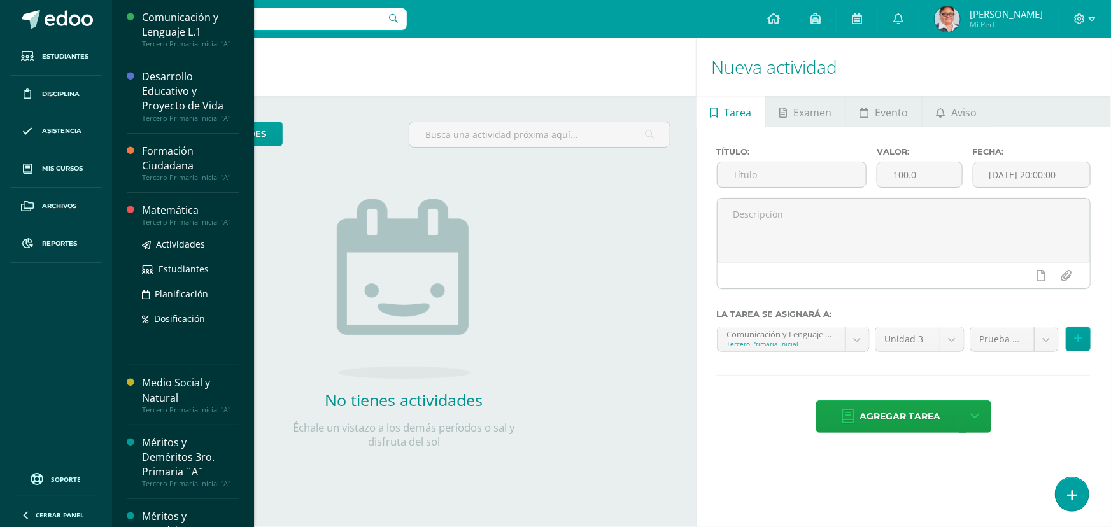
click at [171, 214] on div "Matemática" at bounding box center [190, 210] width 97 height 15
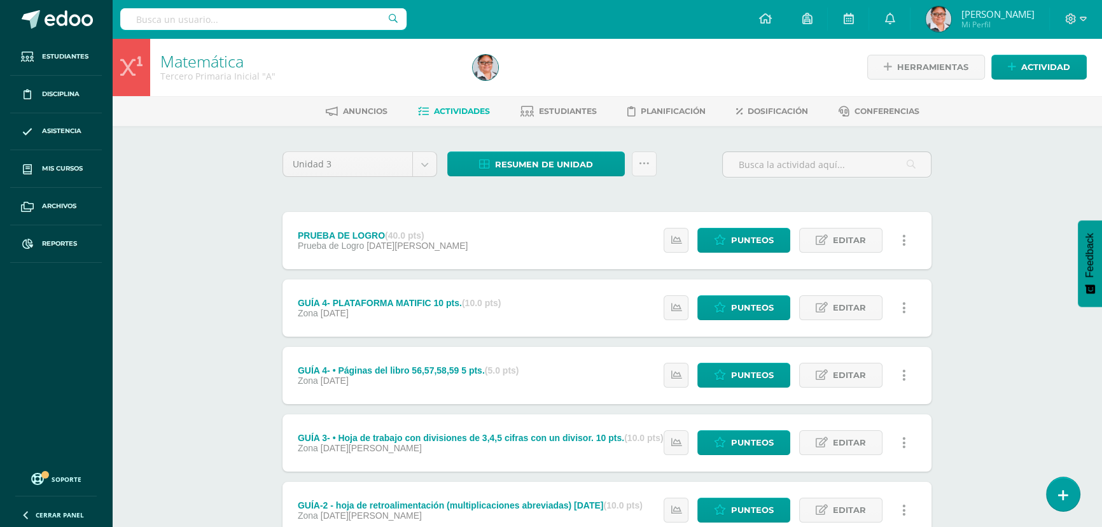
scroll to position [57, 0]
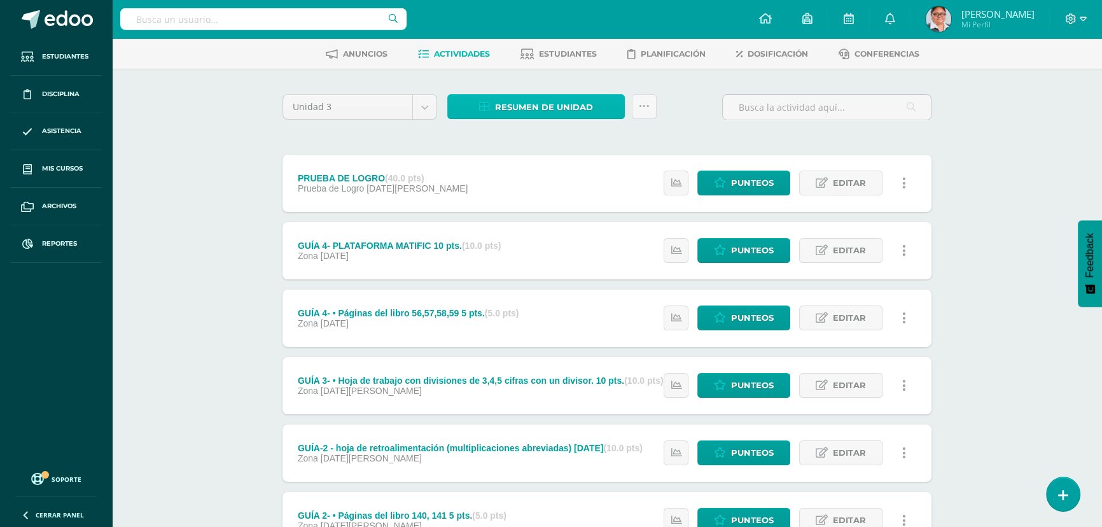
click at [550, 109] on span "Resumen de unidad" at bounding box center [544, 107] width 98 height 24
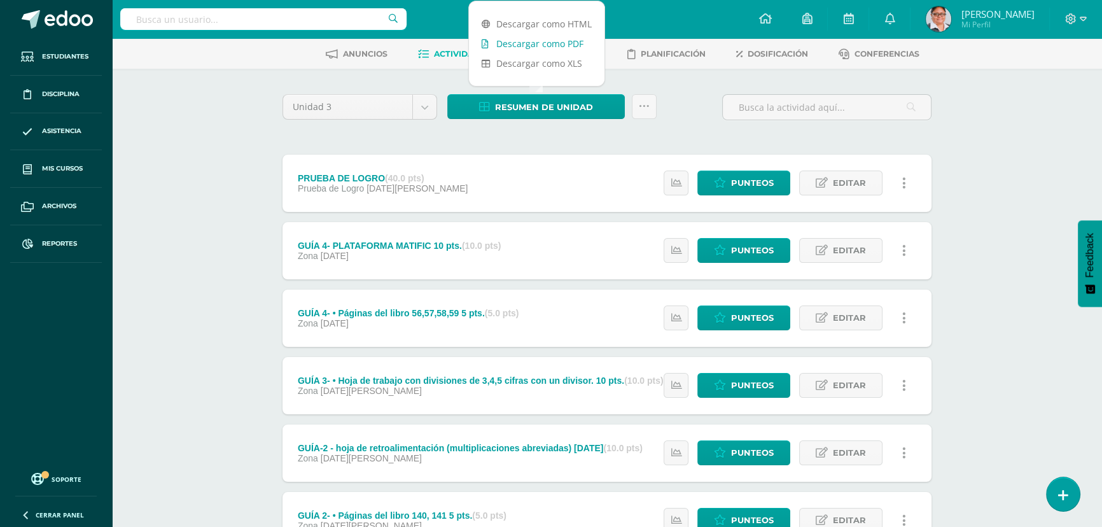
click at [520, 41] on link "Descargar como PDF" at bounding box center [537, 44] width 136 height 20
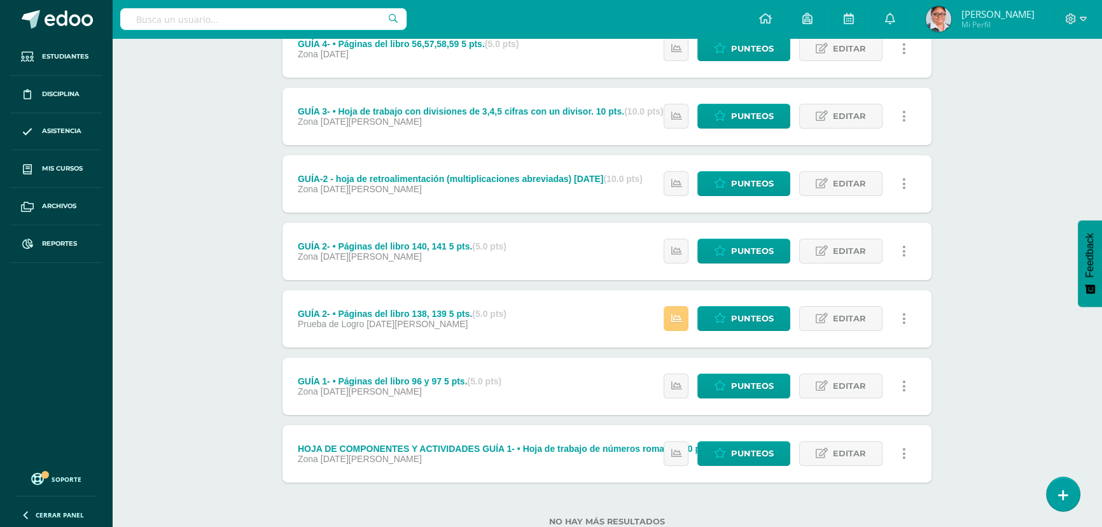
scroll to position [347, 0]
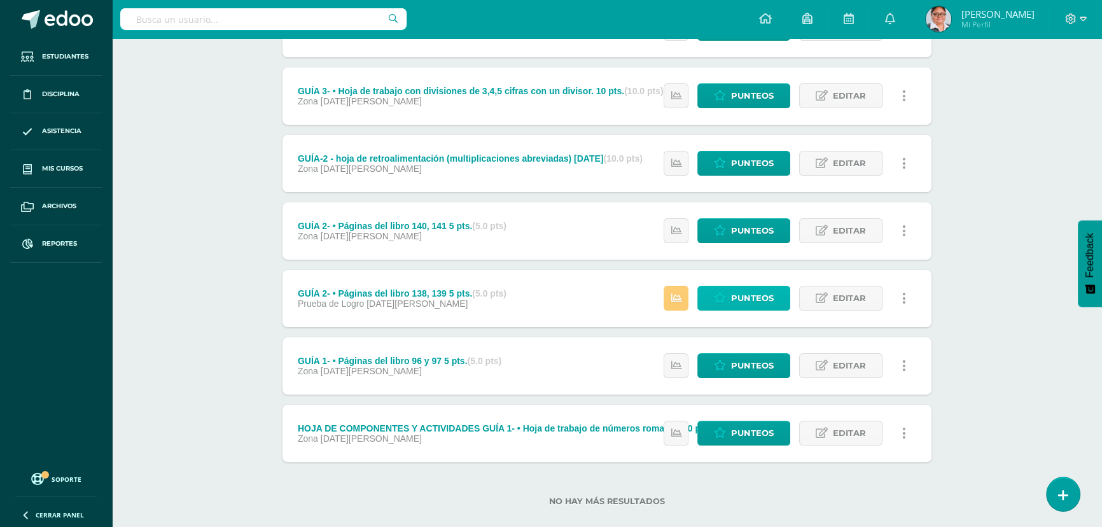
click at [740, 304] on span "Punteos" at bounding box center [752, 298] width 43 height 24
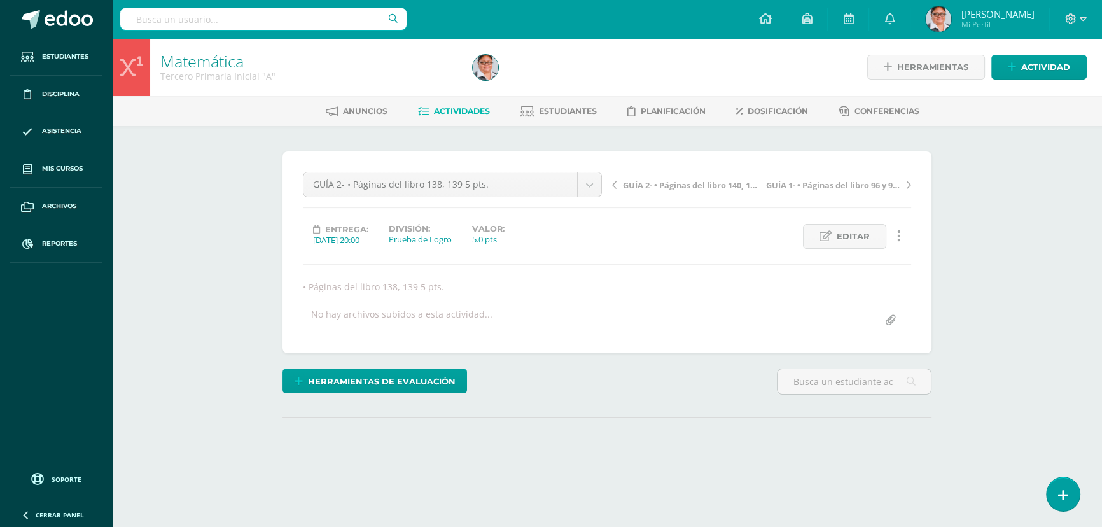
click at [865, 237] on span "Editar" at bounding box center [853, 237] width 33 height 24
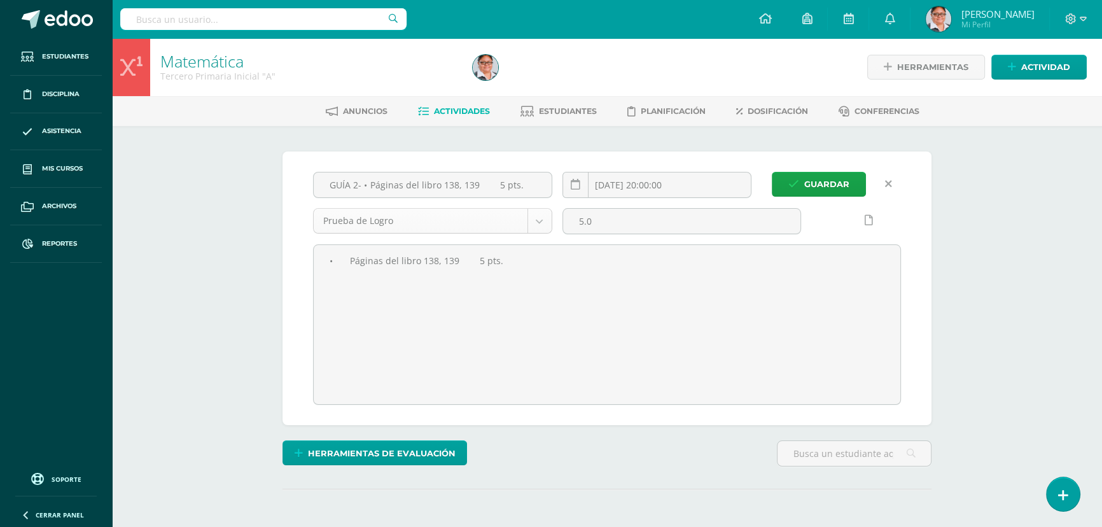
click at [543, 222] on body "Estudiantes Disciplina Asistencia Mis cursos Archivos Reportes Soporte Centro d…" at bounding box center [551, 294] width 1102 height 588
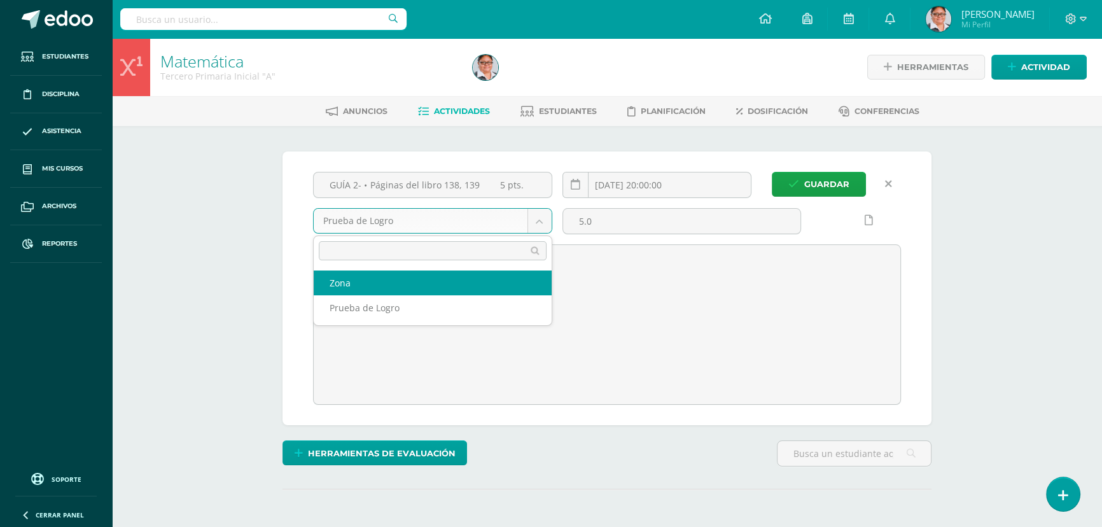
select select "154109"
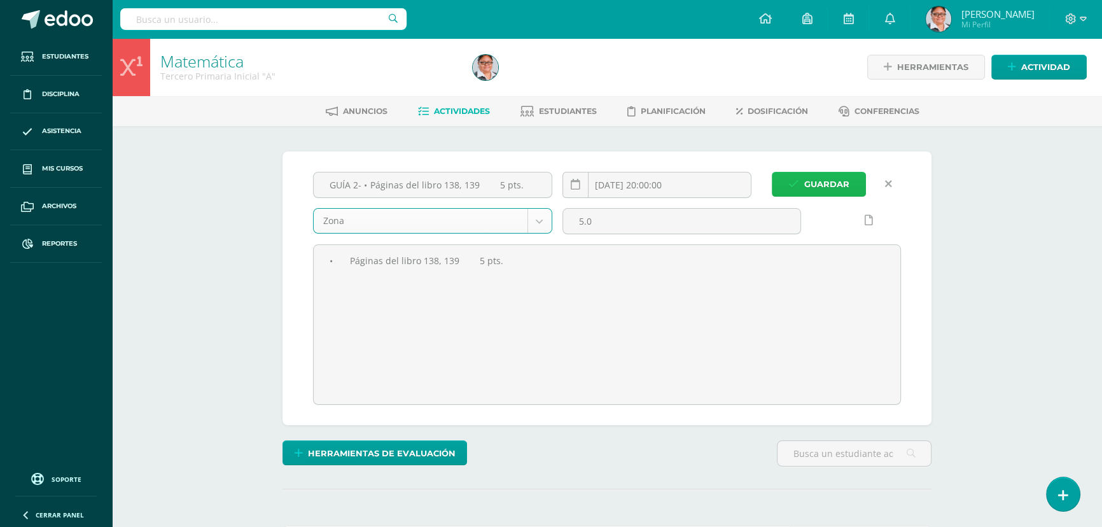
click at [822, 183] on span "Guardar" at bounding box center [826, 184] width 45 height 24
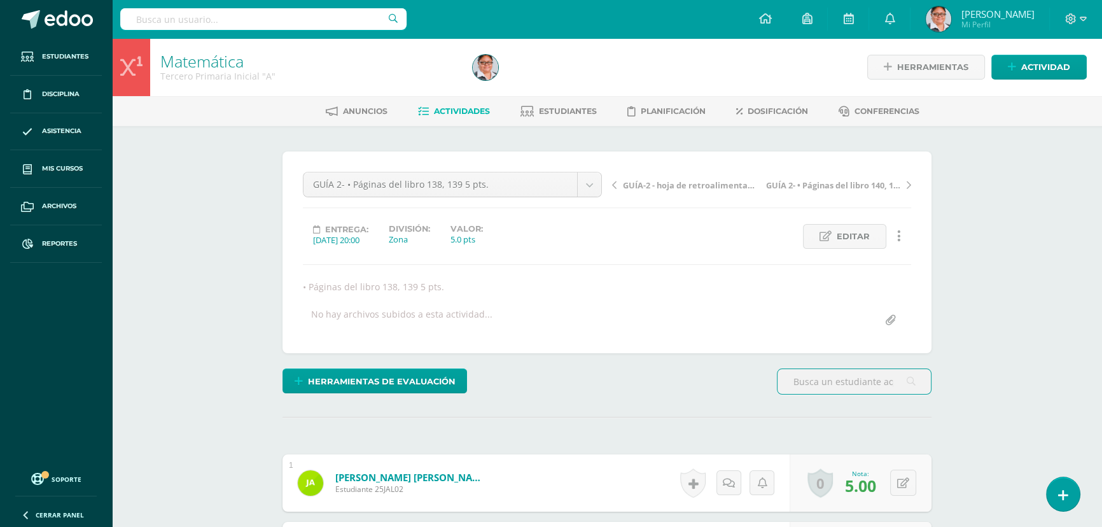
click at [454, 111] on span "Actividades" at bounding box center [462, 111] width 56 height 10
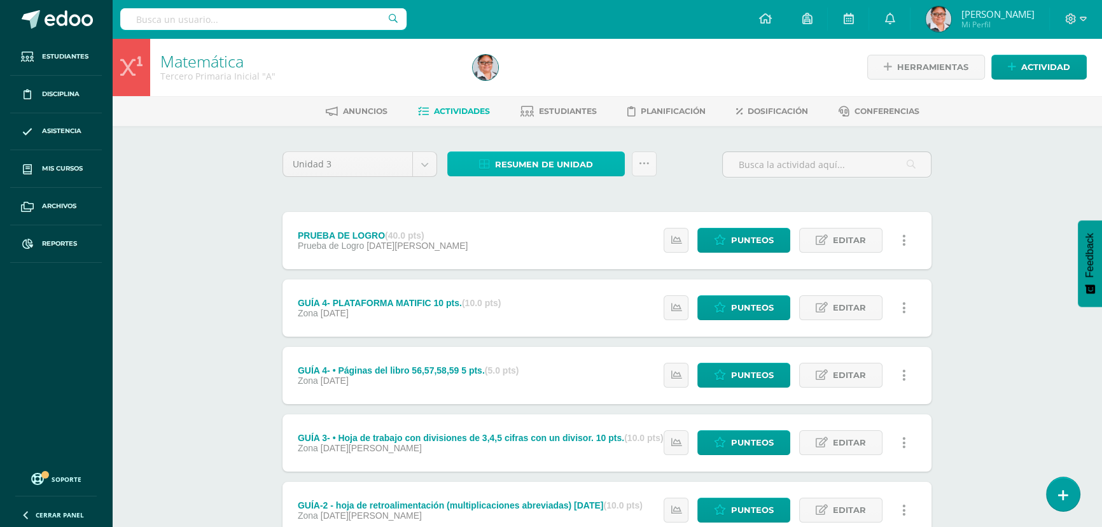
click at [543, 169] on span "Resumen de unidad" at bounding box center [544, 165] width 98 height 24
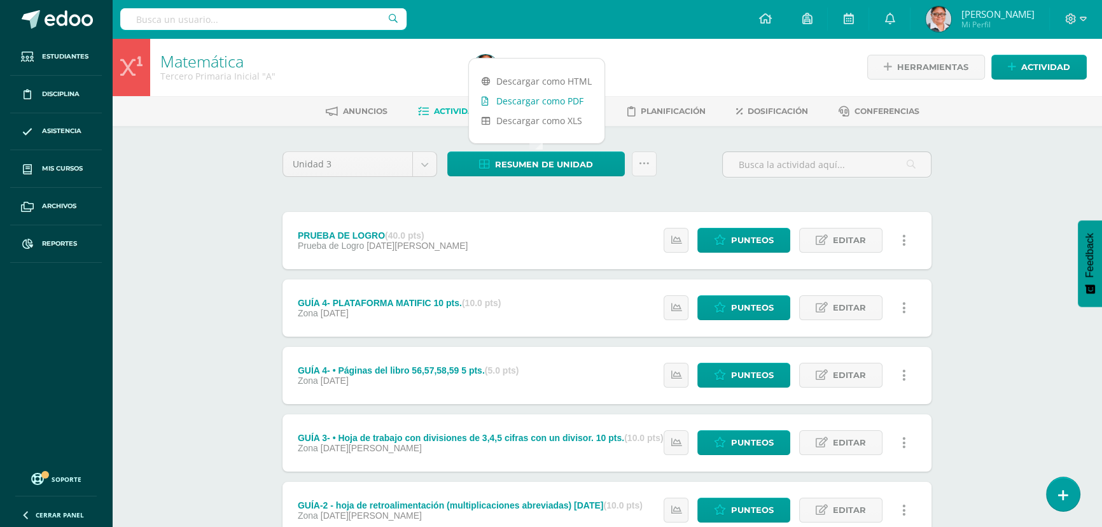
click at [535, 102] on link "Descargar como PDF" at bounding box center [537, 101] width 136 height 20
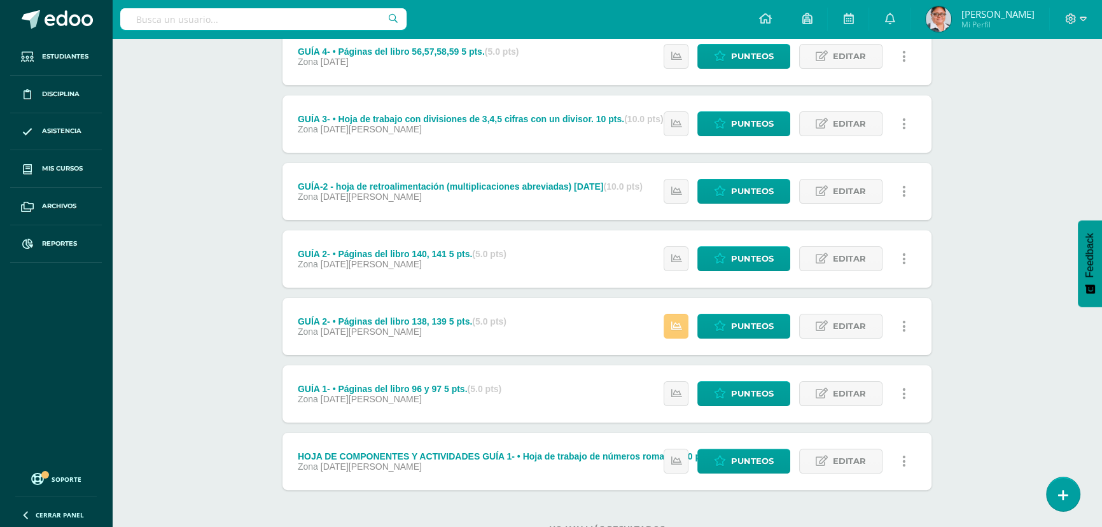
scroll to position [347, 0]
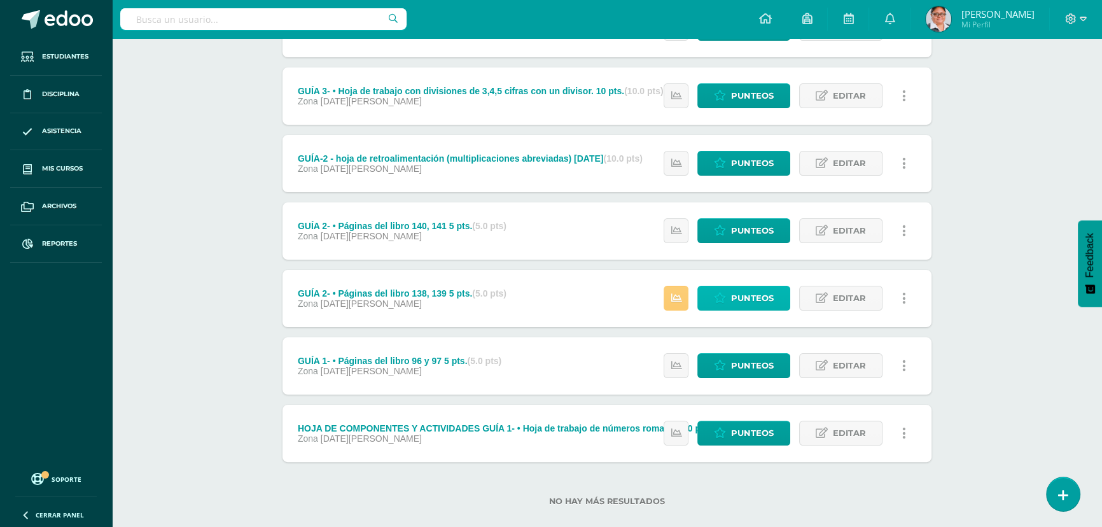
click at [743, 302] on span "Punteos" at bounding box center [752, 298] width 43 height 24
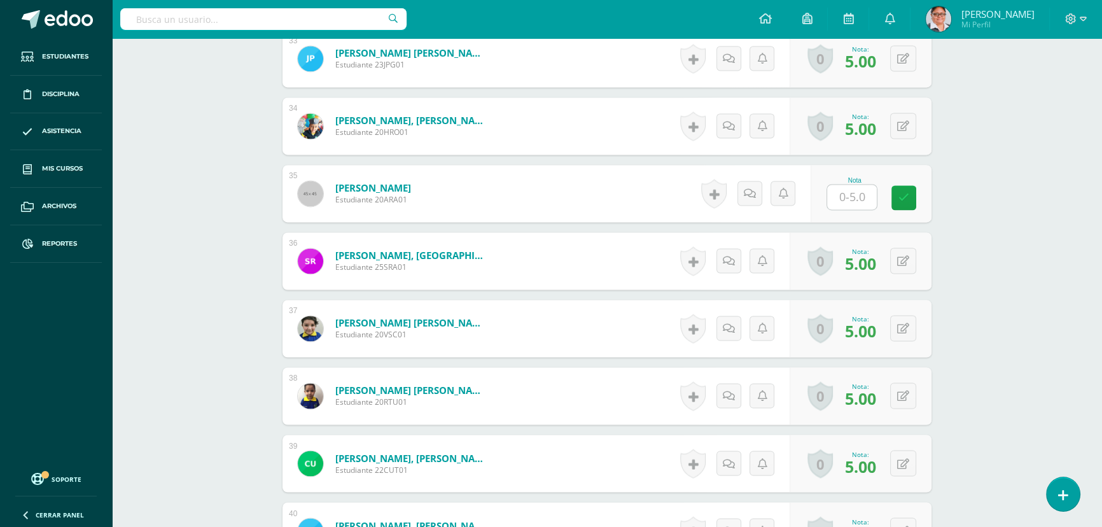
scroll to position [2603, 0]
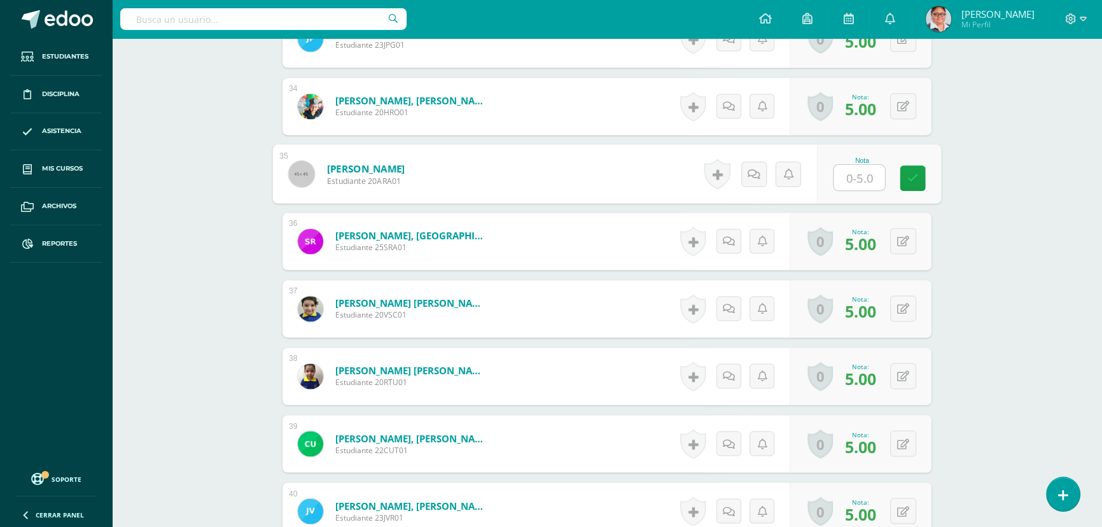
click at [855, 171] on input "text" at bounding box center [859, 177] width 51 height 25
type input "4"
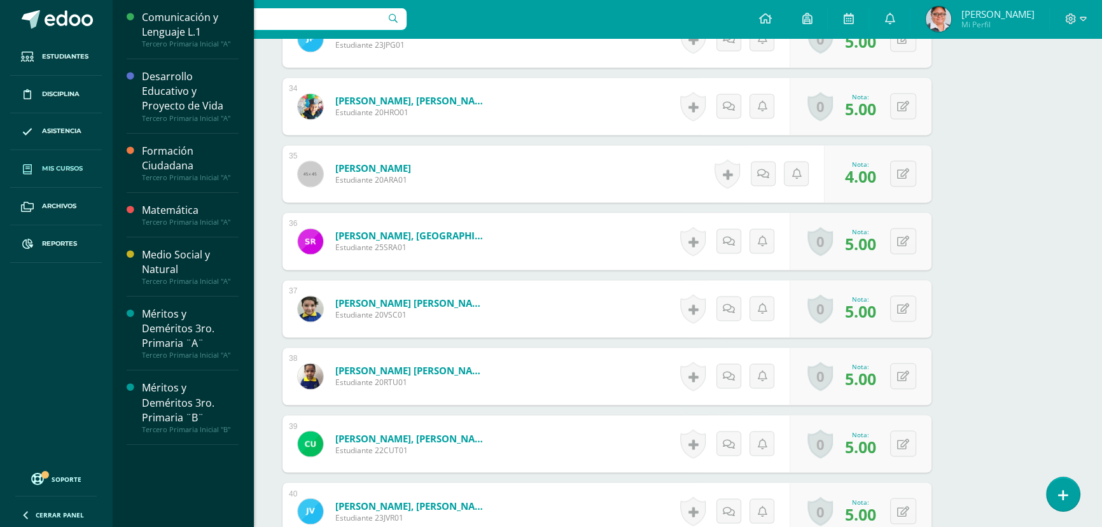
click at [70, 173] on span "Mis cursos" at bounding box center [62, 169] width 41 height 10
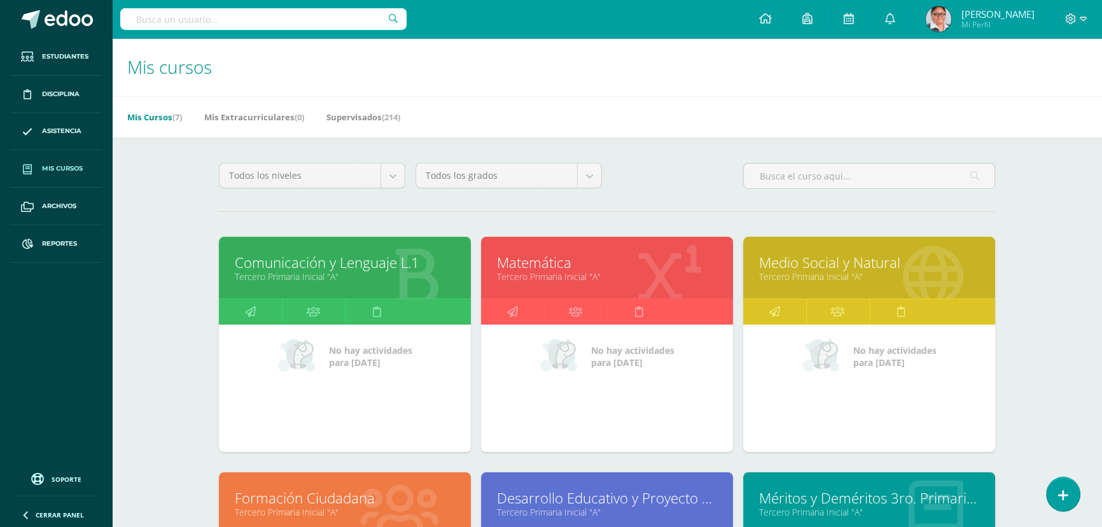
click at [67, 167] on span "Mis cursos" at bounding box center [62, 169] width 41 height 10
click at [62, 171] on span "Mis cursos" at bounding box center [62, 169] width 41 height 10
click at [67, 167] on span "Mis cursos" at bounding box center [62, 169] width 41 height 10
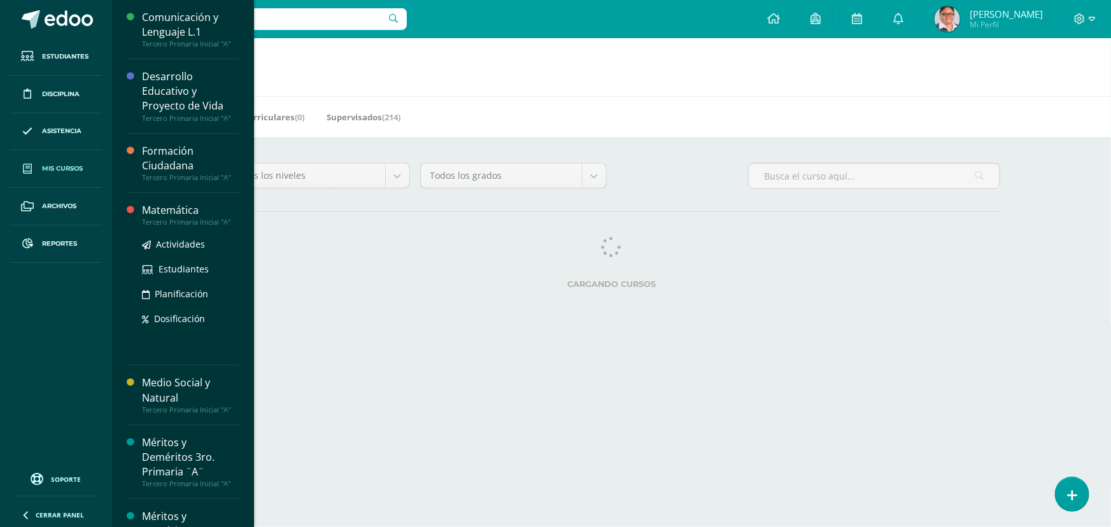
click at [136, 227] on div at bounding box center [134, 279] width 15 height 152
click at [146, 214] on div "Matemática" at bounding box center [190, 210] width 97 height 15
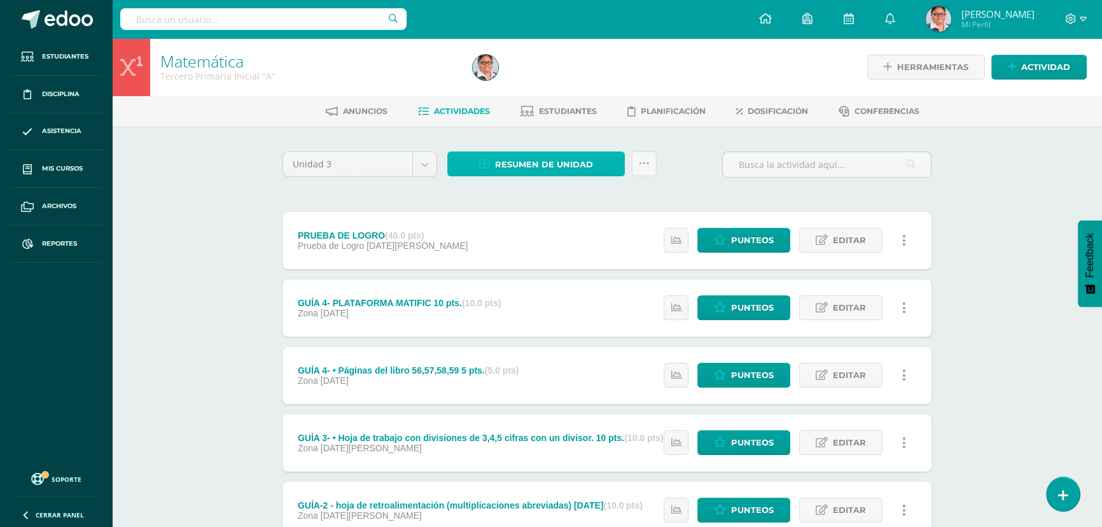
click at [543, 162] on span "Resumen de unidad" at bounding box center [544, 165] width 98 height 24
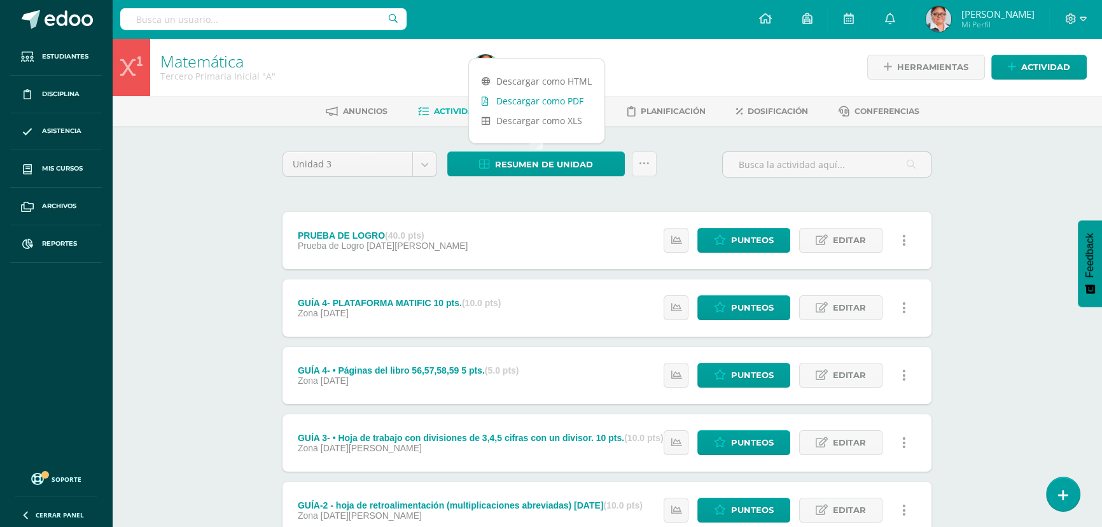
click at [533, 99] on link "Descargar como PDF" at bounding box center [537, 101] width 136 height 20
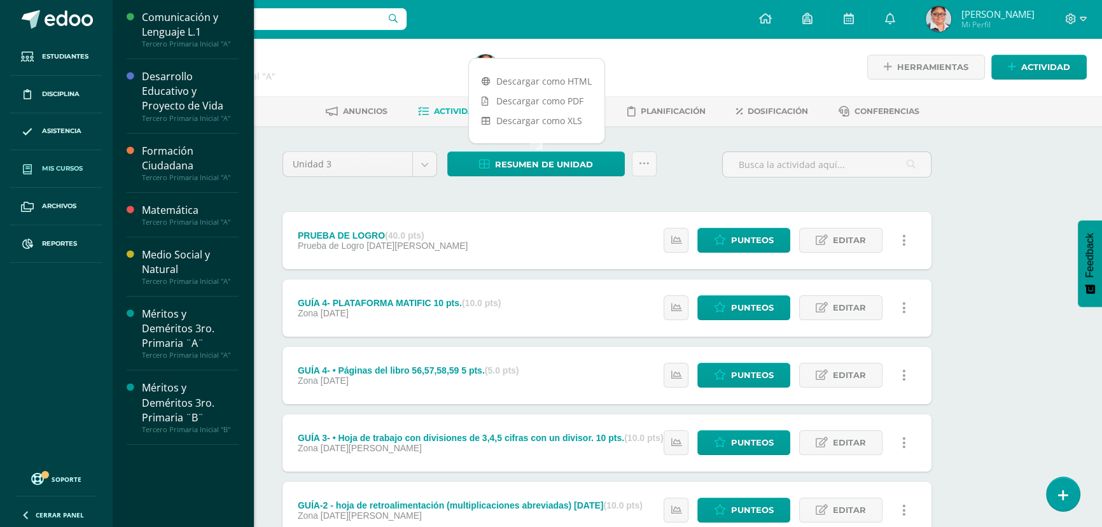
click at [75, 168] on span "Mis cursos" at bounding box center [62, 169] width 41 height 10
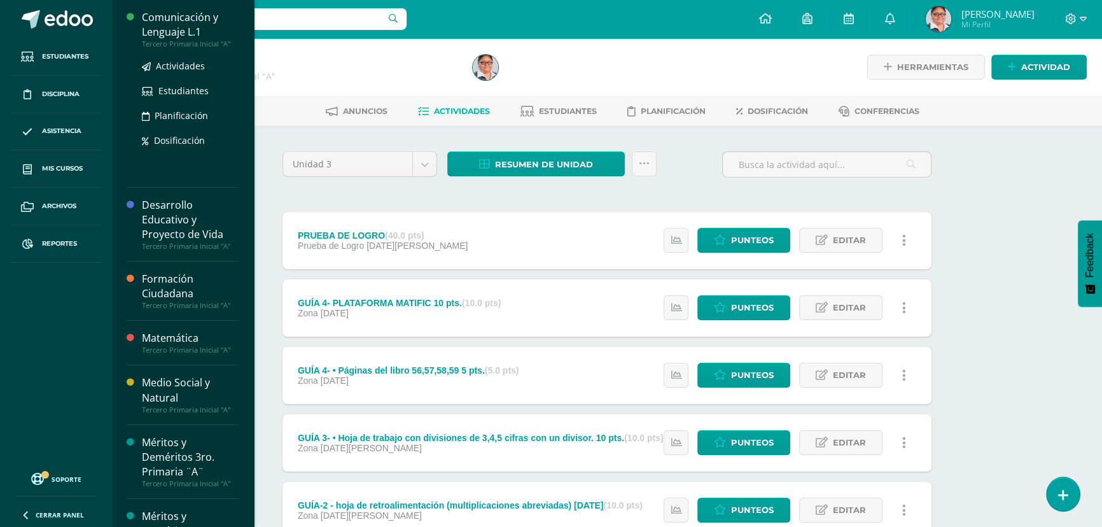
click at [186, 25] on div "Comunicación y Lenguaje L.1" at bounding box center [190, 24] width 97 height 29
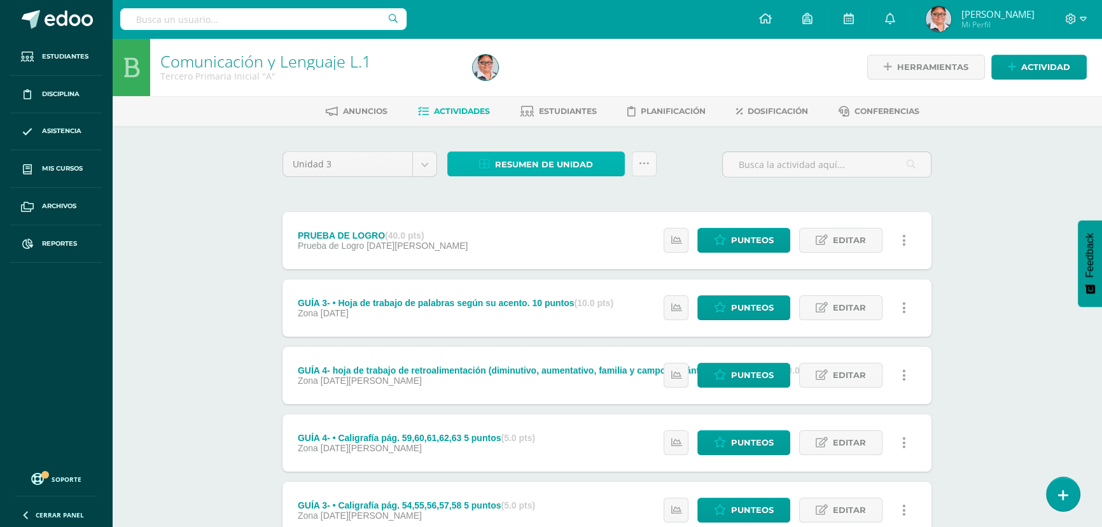
click at [566, 165] on span "Resumen de unidad" at bounding box center [544, 165] width 98 height 24
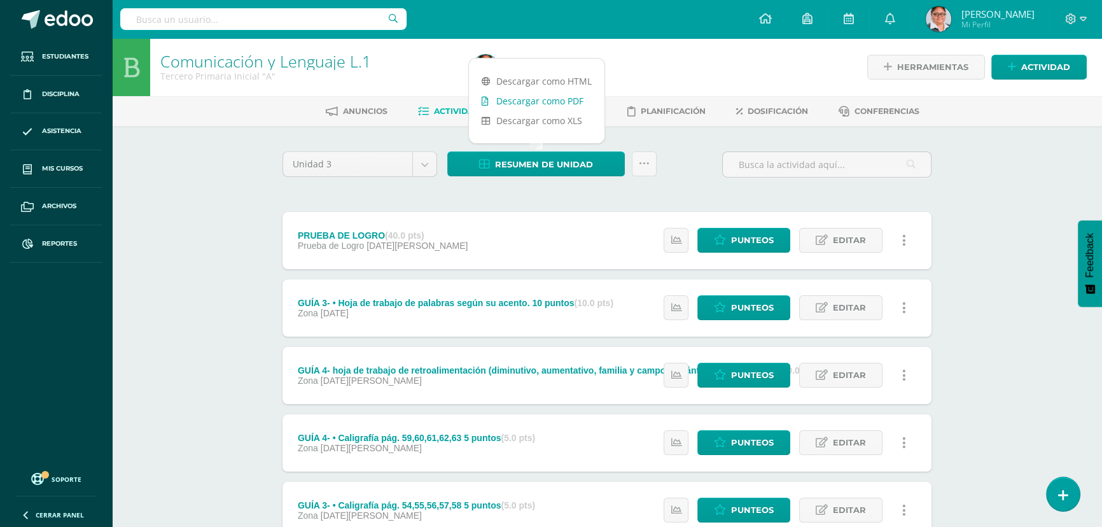
click at [522, 100] on link "Descargar como PDF" at bounding box center [537, 101] width 136 height 20
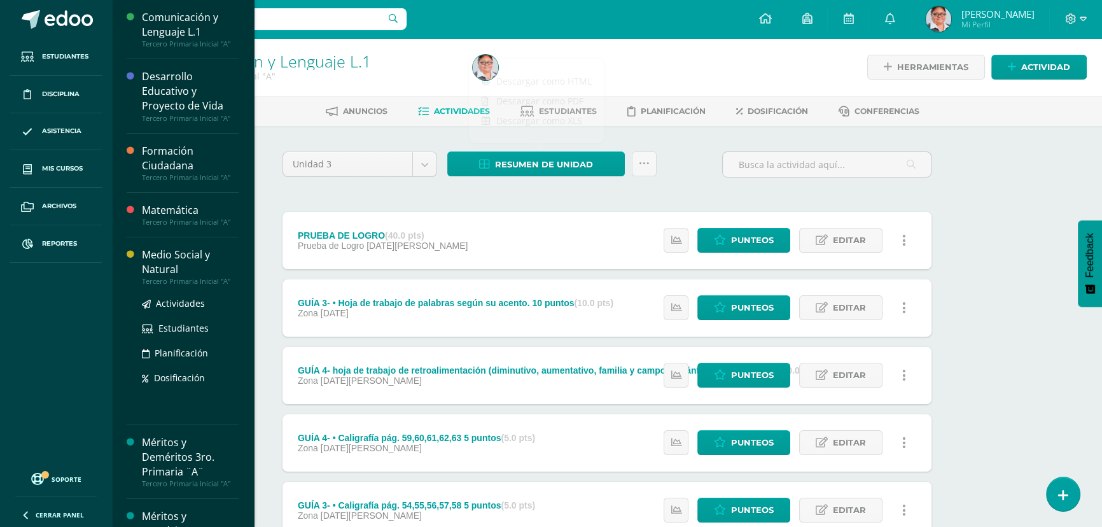
click at [157, 255] on div "Medio Social y Natural" at bounding box center [190, 262] width 97 height 29
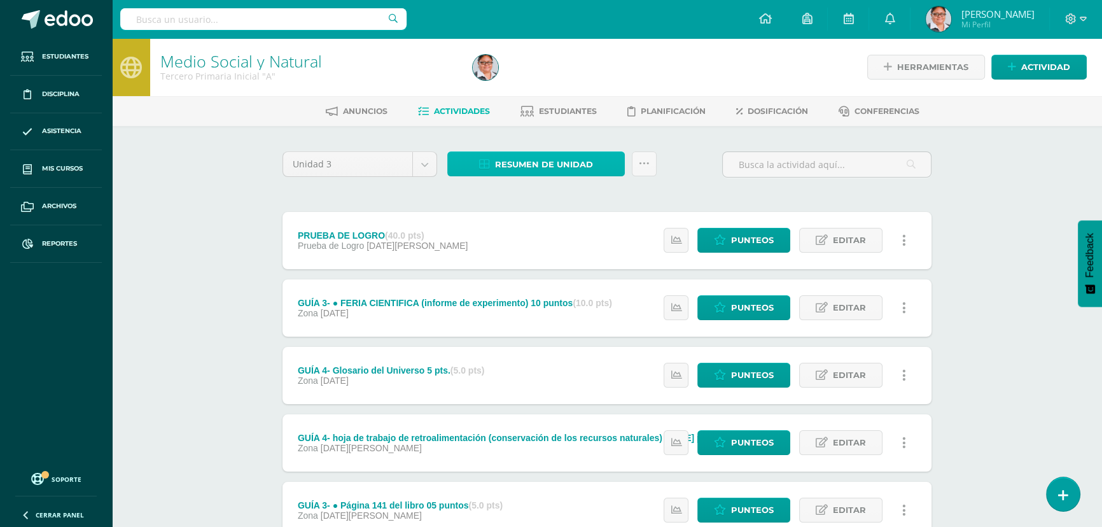
click at [558, 164] on span "Resumen de unidad" at bounding box center [544, 165] width 98 height 24
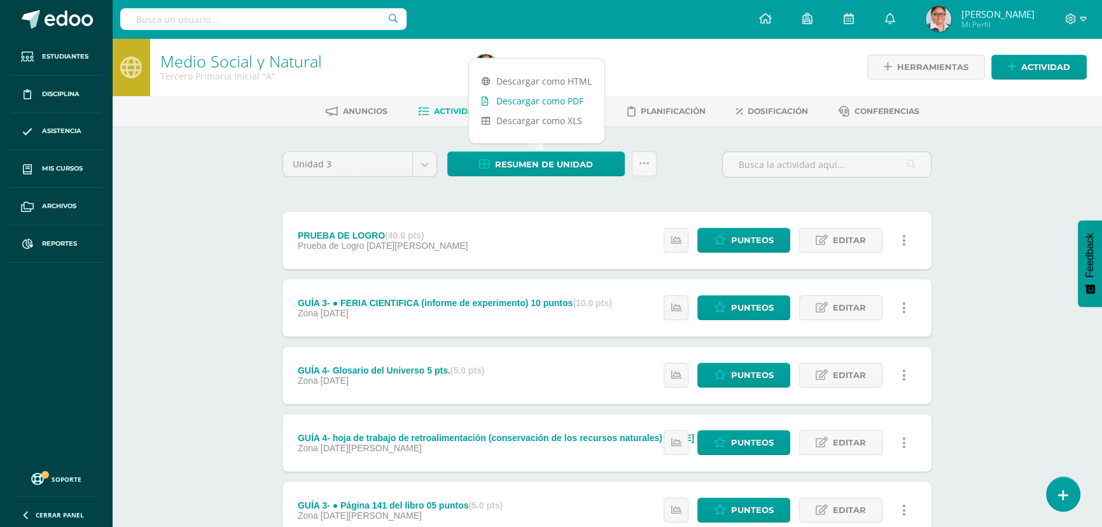
click at [541, 101] on link "Descargar como PDF" at bounding box center [537, 101] width 136 height 20
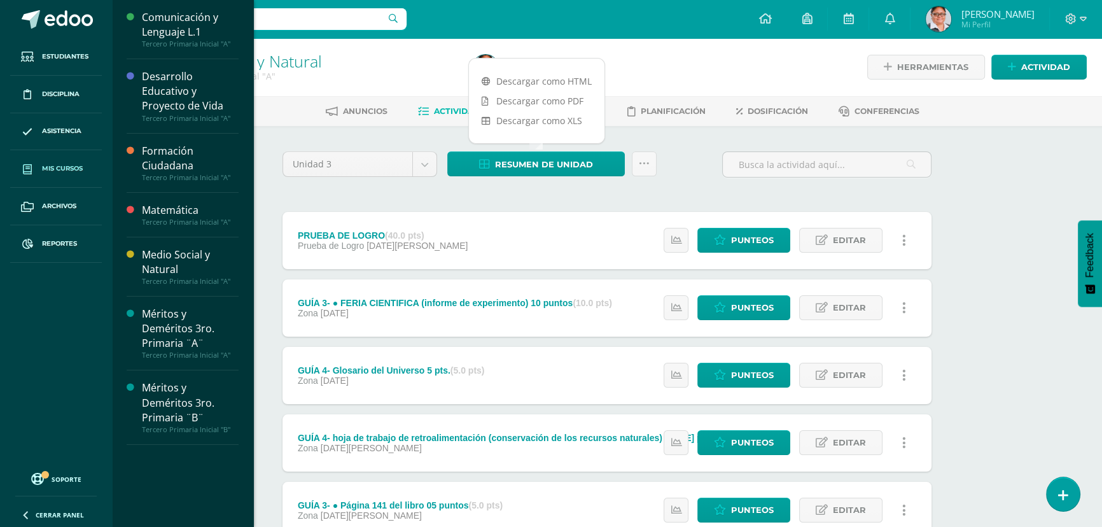
click at [53, 172] on span "Mis cursos" at bounding box center [62, 169] width 41 height 10
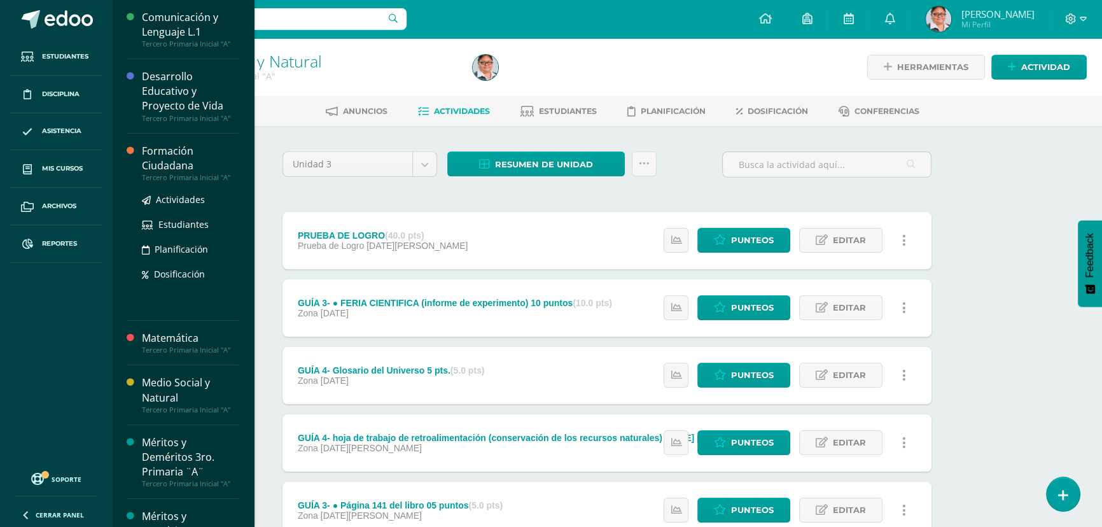
click at [165, 162] on div "Formación Ciudadana" at bounding box center [190, 158] width 97 height 29
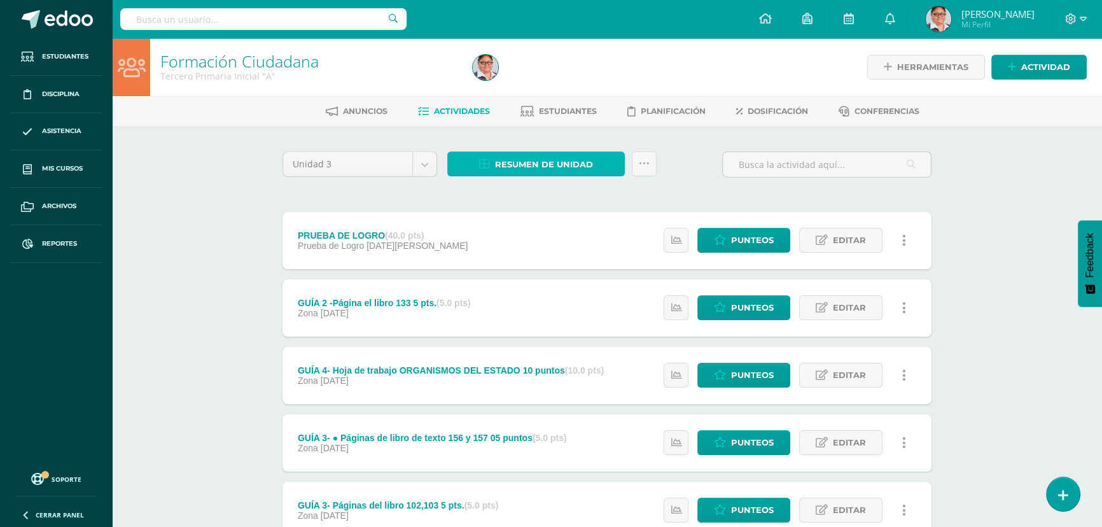
click at [508, 157] on span "Resumen de unidad" at bounding box center [544, 165] width 98 height 24
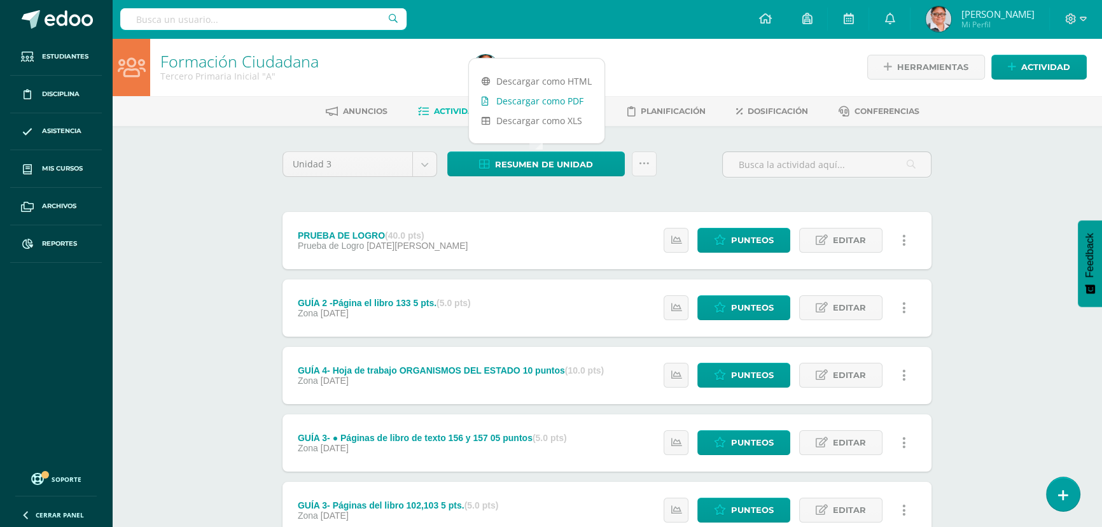
click at [514, 104] on link "Descargar como PDF" at bounding box center [537, 101] width 136 height 20
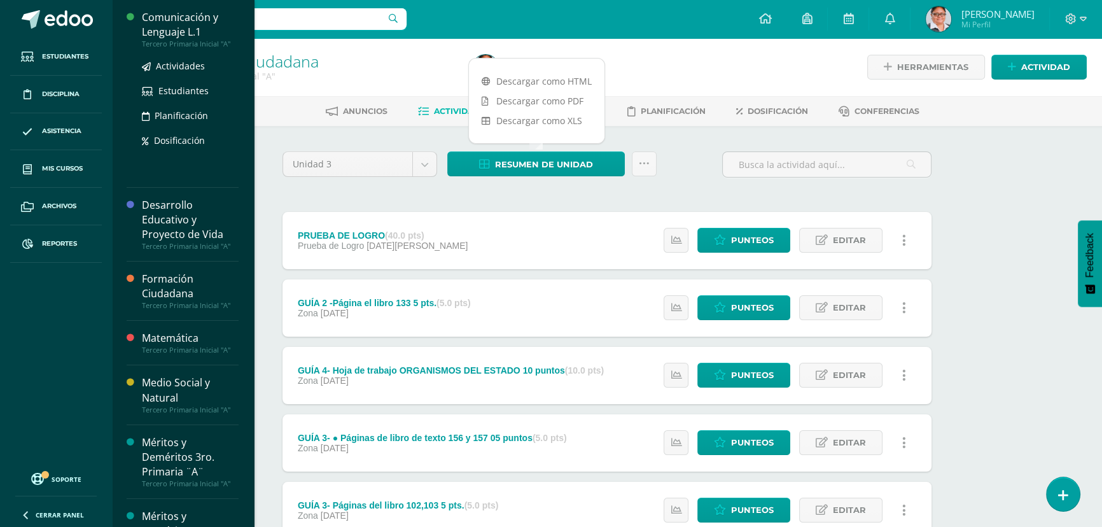
click at [179, 18] on div "Comunicación y Lenguaje L.1" at bounding box center [190, 24] width 97 height 29
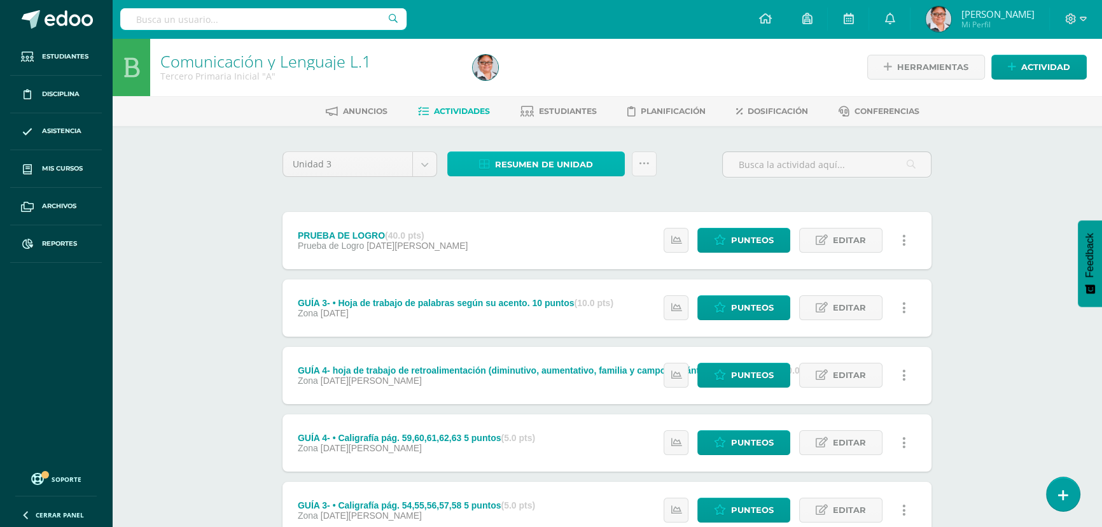
click at [501, 165] on span "Resumen de unidad" at bounding box center [544, 165] width 98 height 24
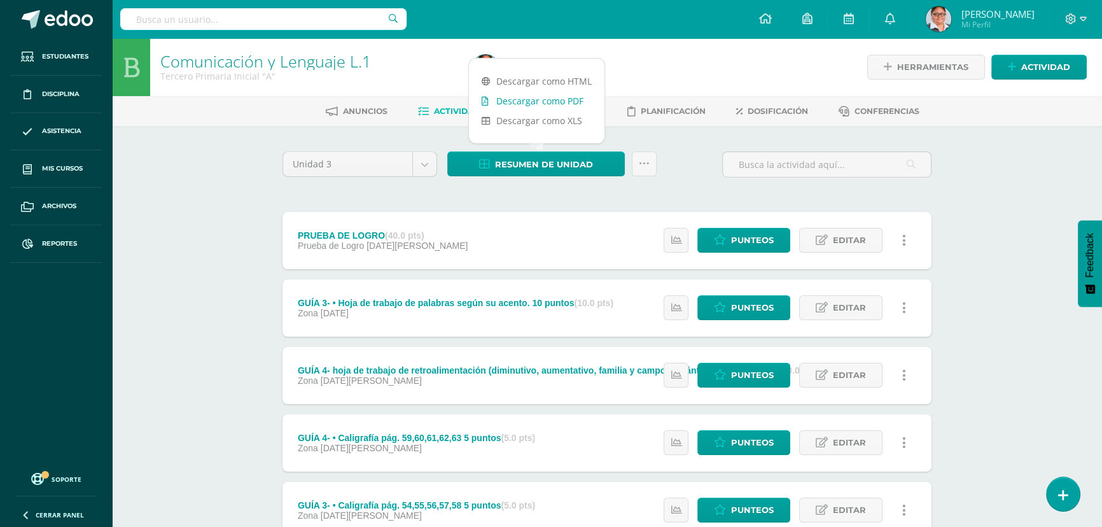
click at [528, 102] on link "Descargar como PDF" at bounding box center [537, 101] width 136 height 20
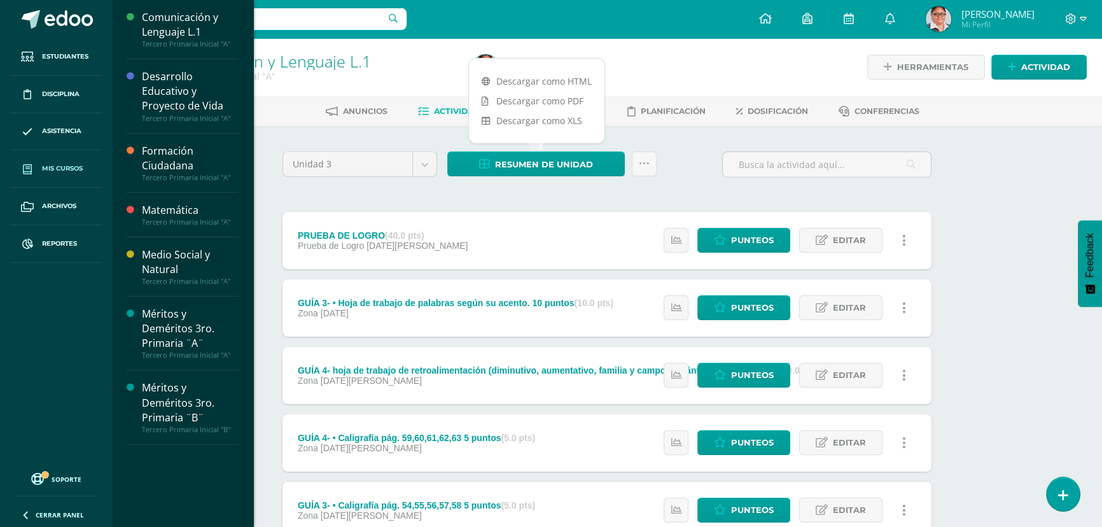
click at [55, 172] on span "Mis cursos" at bounding box center [62, 169] width 41 height 10
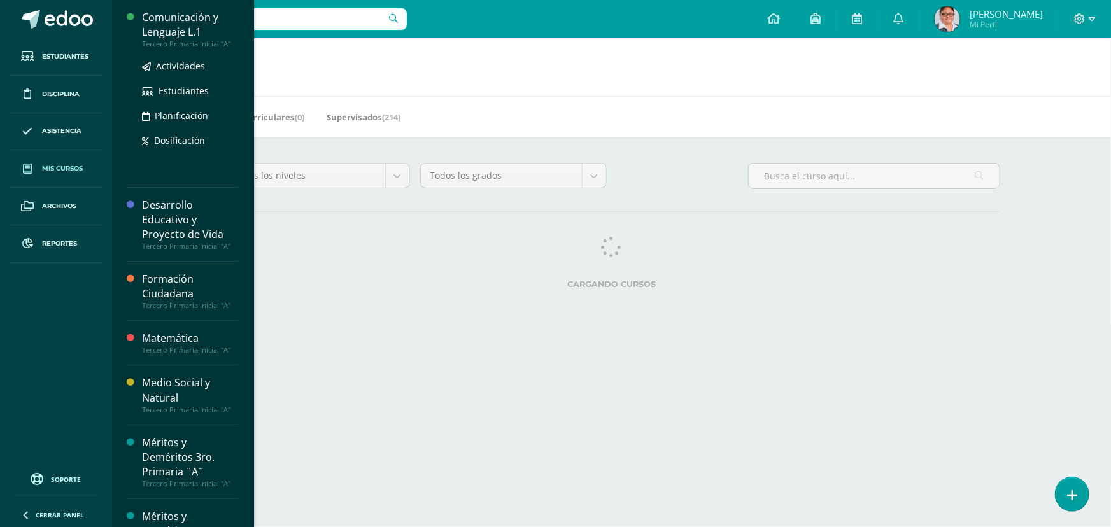
click at [165, 32] on div "Comunicación y Lenguaje L.1" at bounding box center [190, 24] width 97 height 29
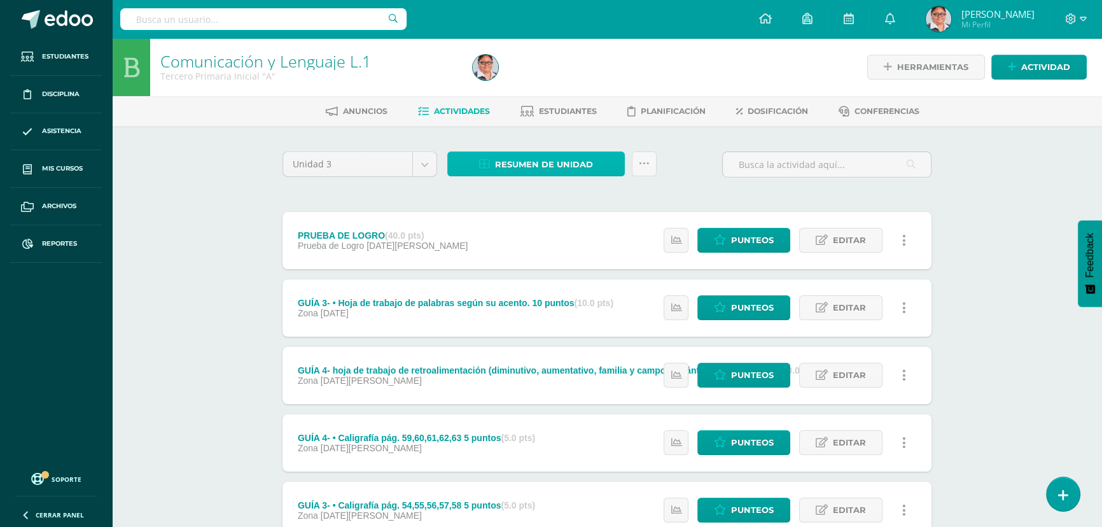
click at [522, 171] on span "Resumen de unidad" at bounding box center [544, 165] width 98 height 24
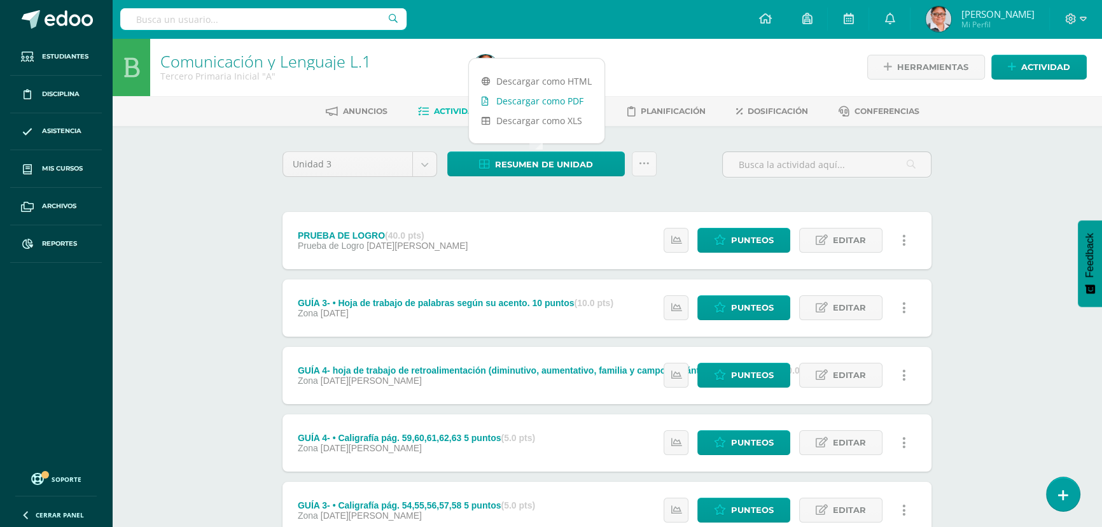
click at [521, 103] on link "Descargar como PDF" at bounding box center [537, 101] width 136 height 20
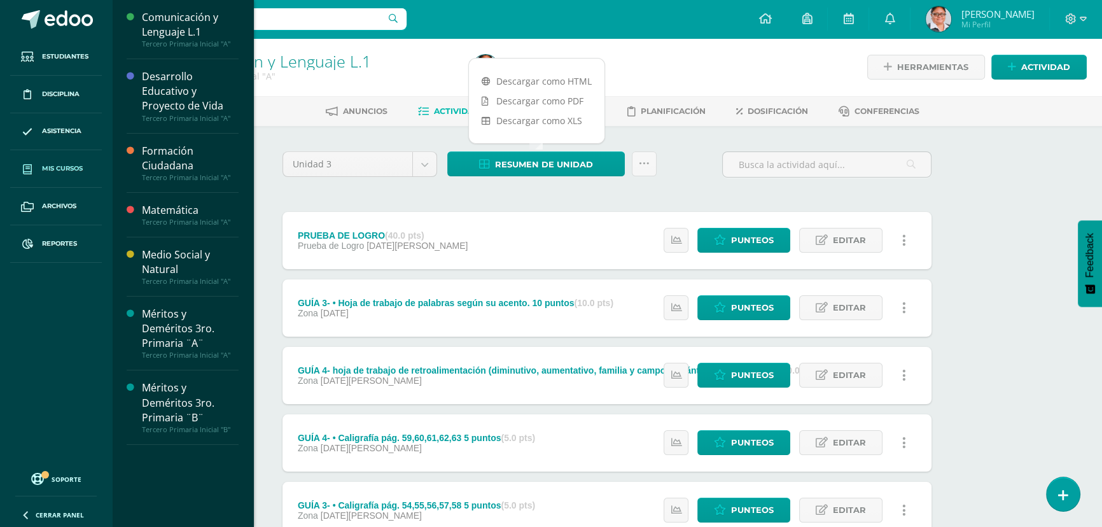
click at [59, 167] on span "Mis cursos" at bounding box center [62, 169] width 41 height 10
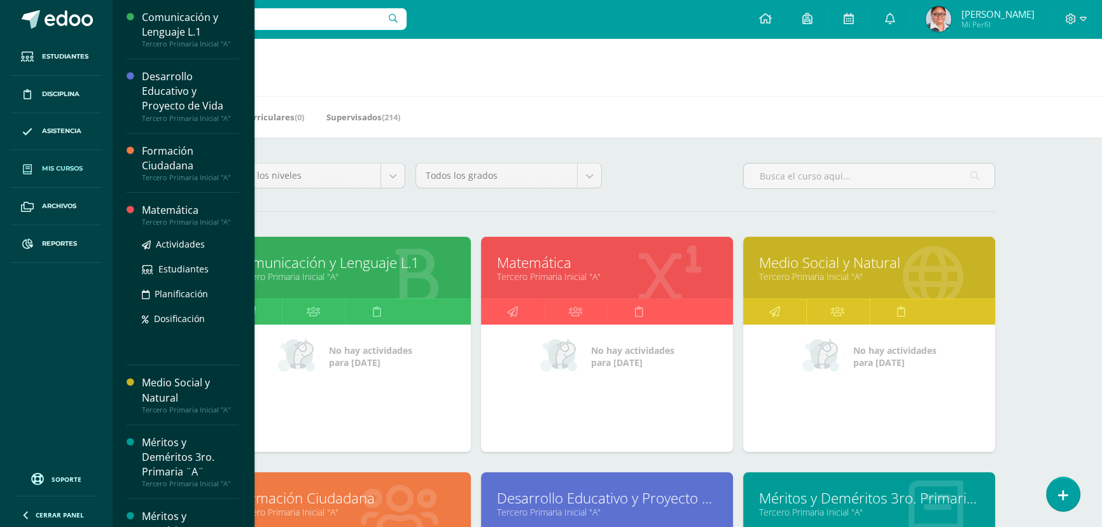
click at [164, 213] on div "Matemática" at bounding box center [190, 210] width 97 height 15
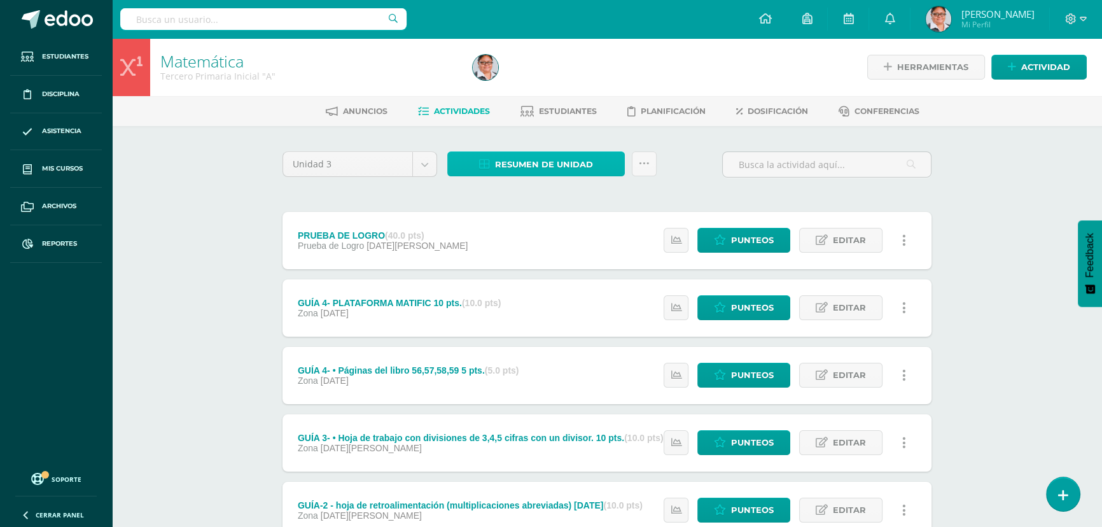
click at [552, 165] on span "Resumen de unidad" at bounding box center [544, 165] width 98 height 24
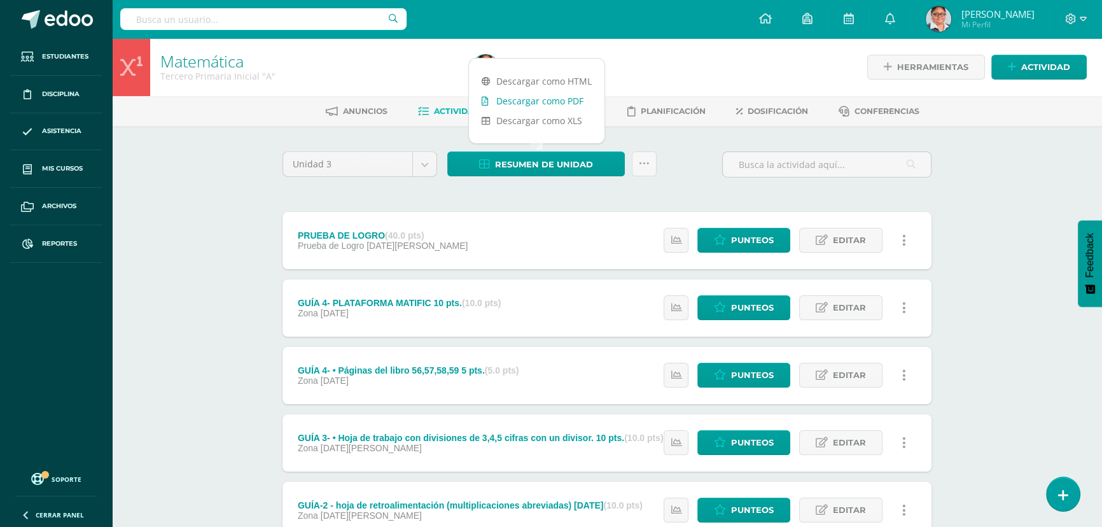
click at [522, 99] on link "Descargar como PDF" at bounding box center [537, 101] width 136 height 20
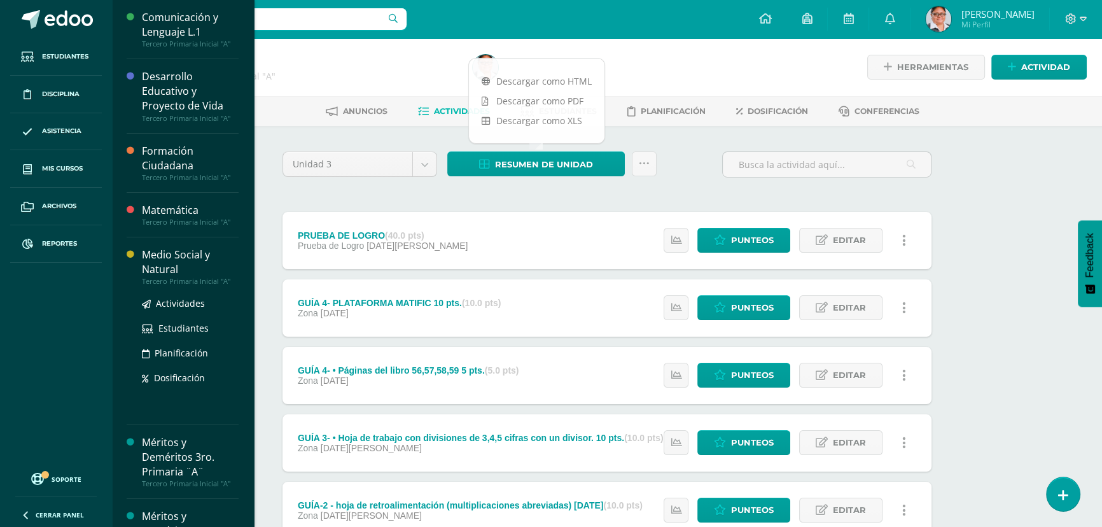
click at [172, 267] on div "Medio Social y Natural" at bounding box center [190, 262] width 97 height 29
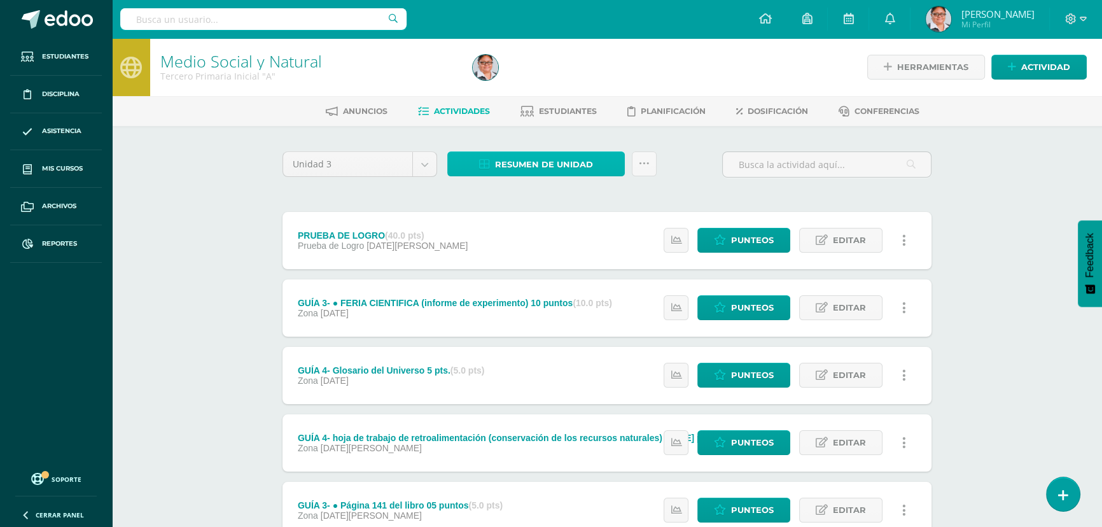
click at [555, 170] on span "Resumen de unidad" at bounding box center [544, 165] width 98 height 24
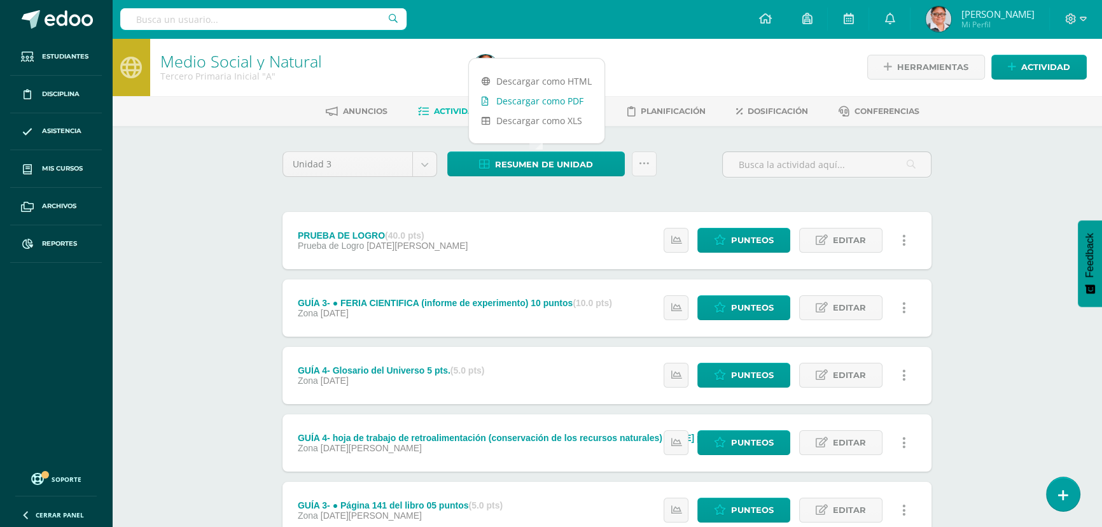
click at [520, 102] on link "Descargar como PDF" at bounding box center [537, 101] width 136 height 20
click at [759, 247] on span "Punteos" at bounding box center [752, 240] width 43 height 24
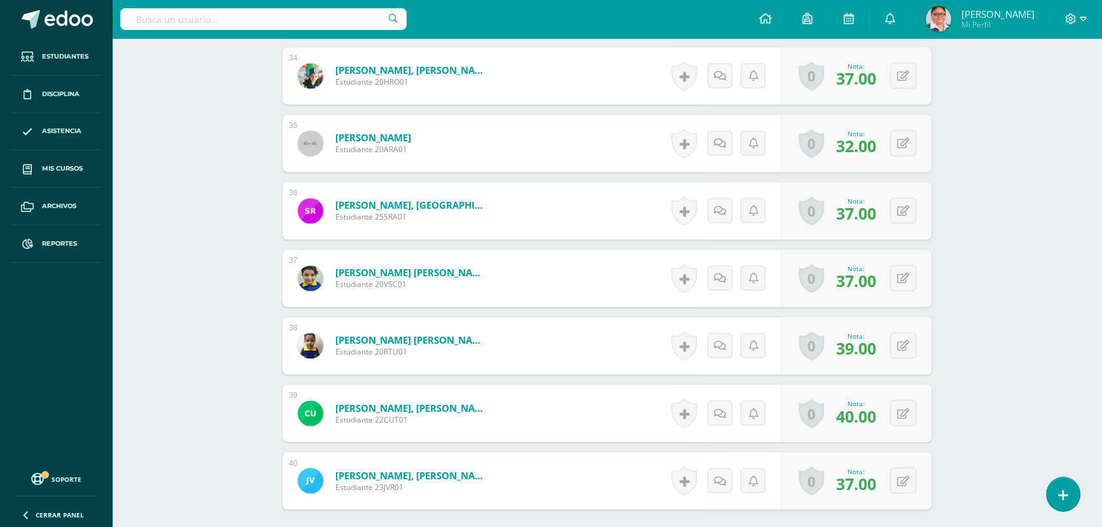
scroll to position [2649, 0]
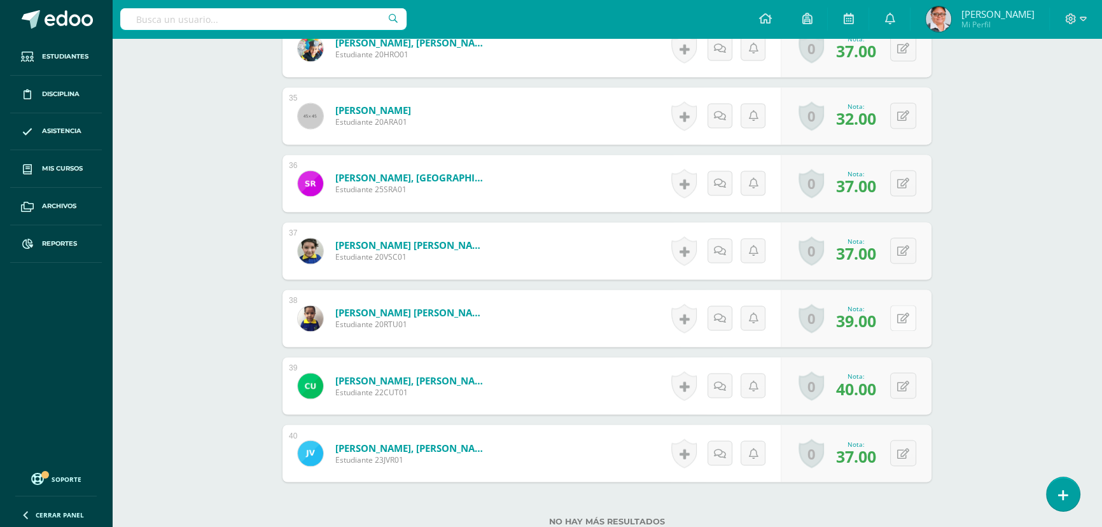
click at [909, 318] on button at bounding box center [903, 318] width 26 height 26
type input "40"
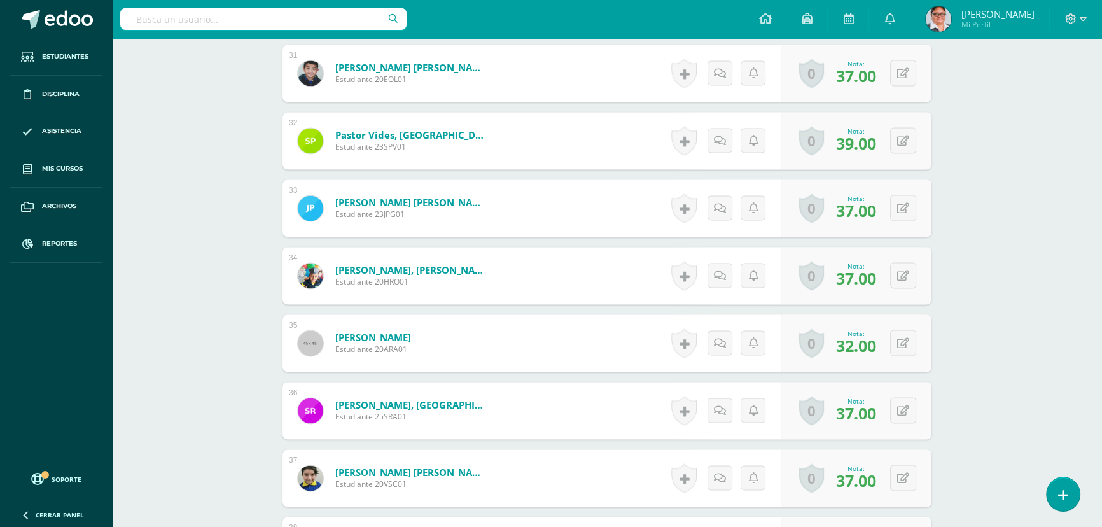
scroll to position [2401, 0]
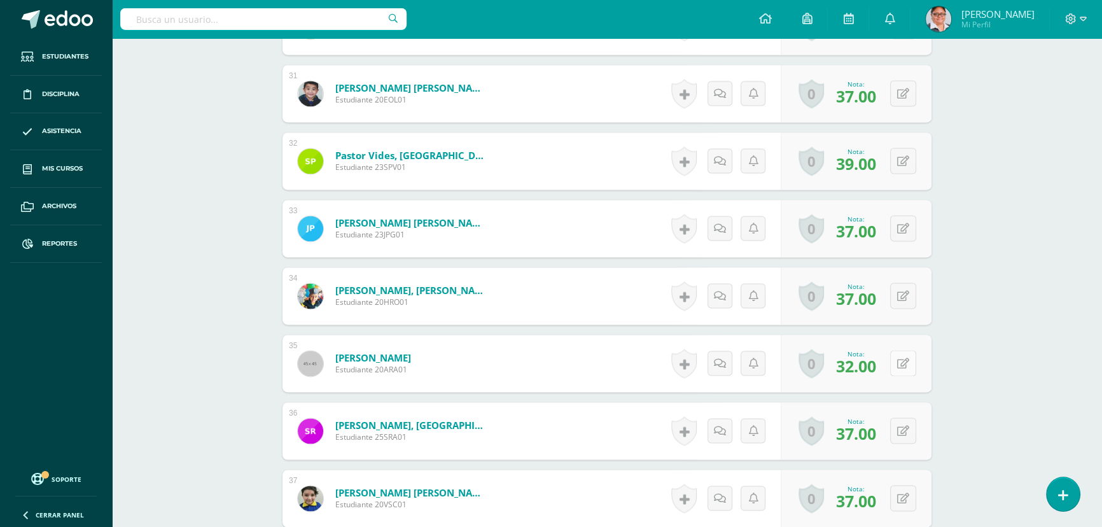
click at [907, 364] on icon at bounding box center [903, 363] width 12 height 11
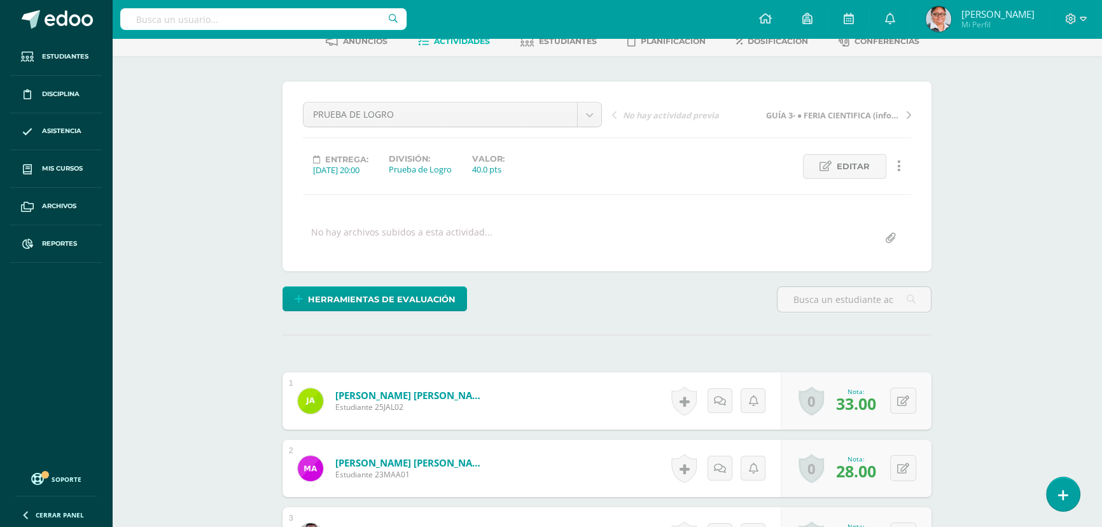
scroll to position [0, 0]
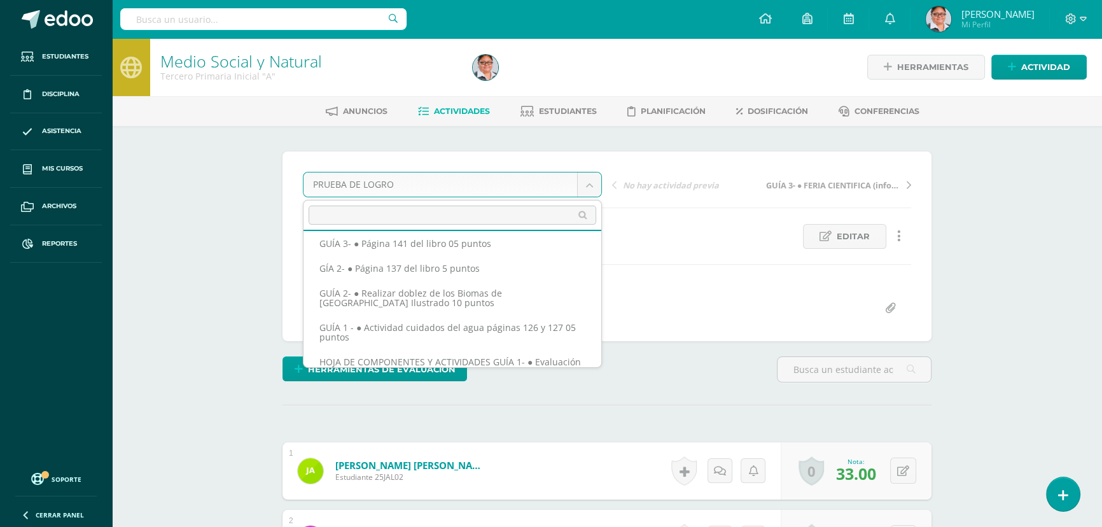
scroll to position [143, 0]
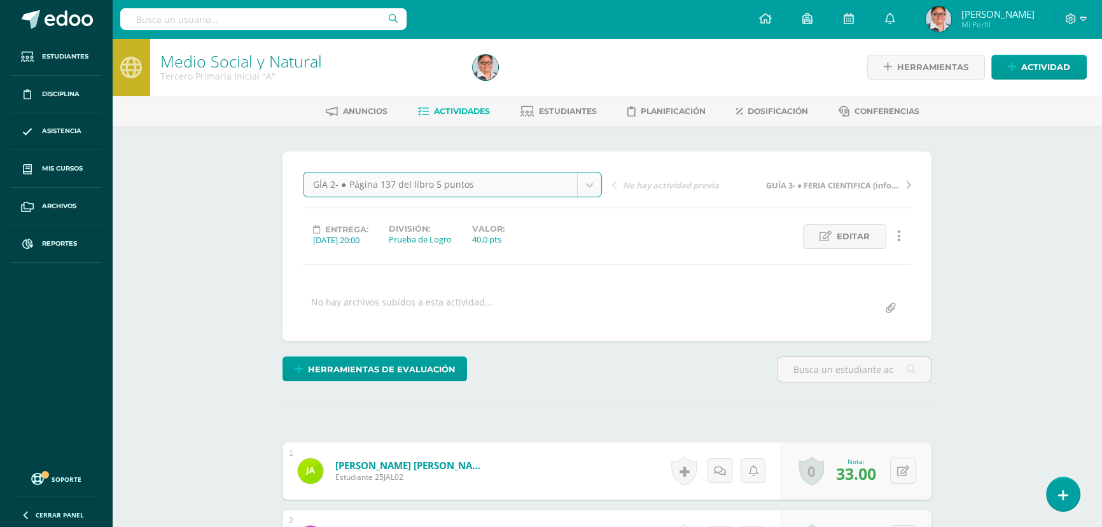
select select "/dashboard/teacher/grade-activity/175717/"
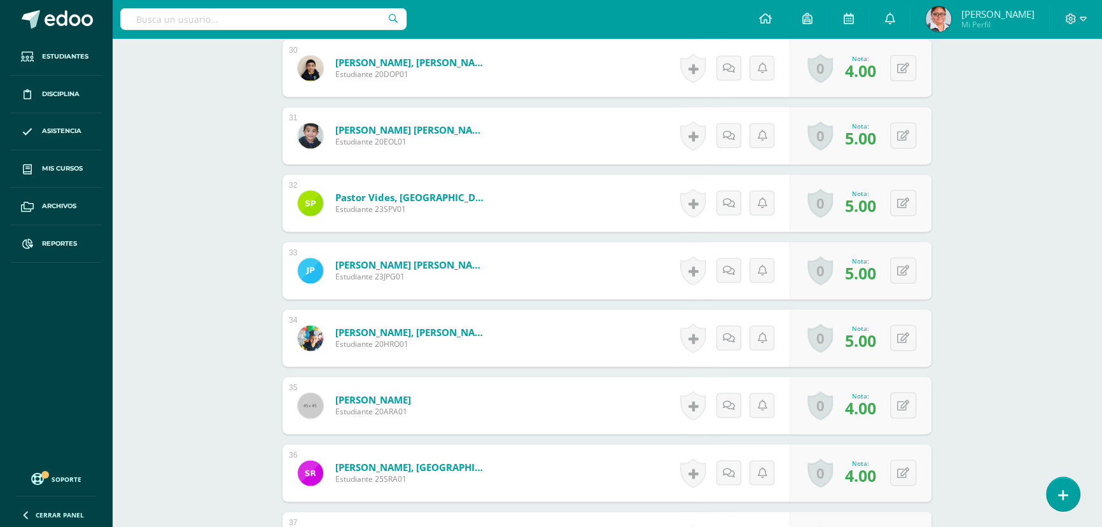
scroll to position [2372, 0]
click at [908, 407] on icon at bounding box center [912, 404] width 13 height 11
type input "5"
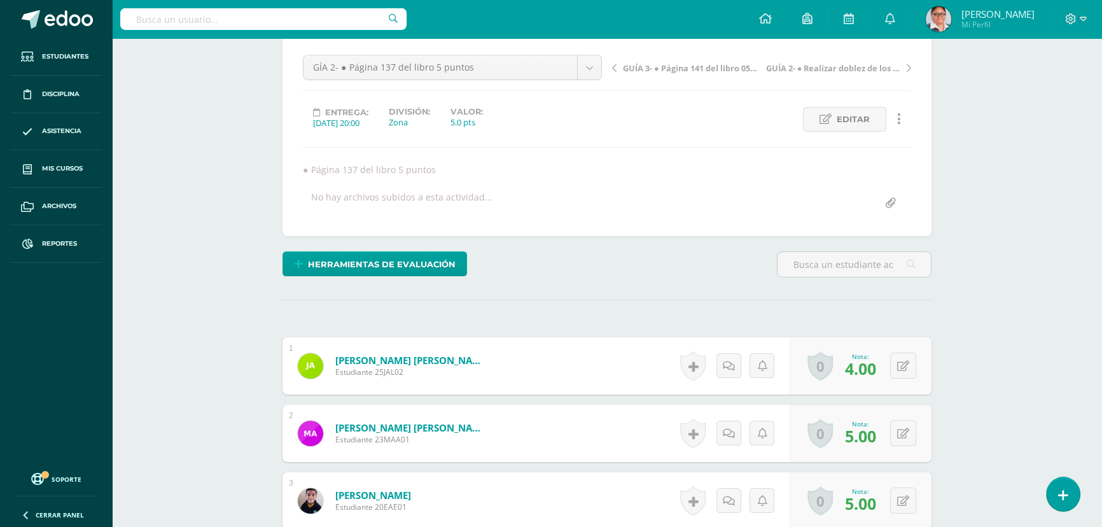
scroll to position [0, 0]
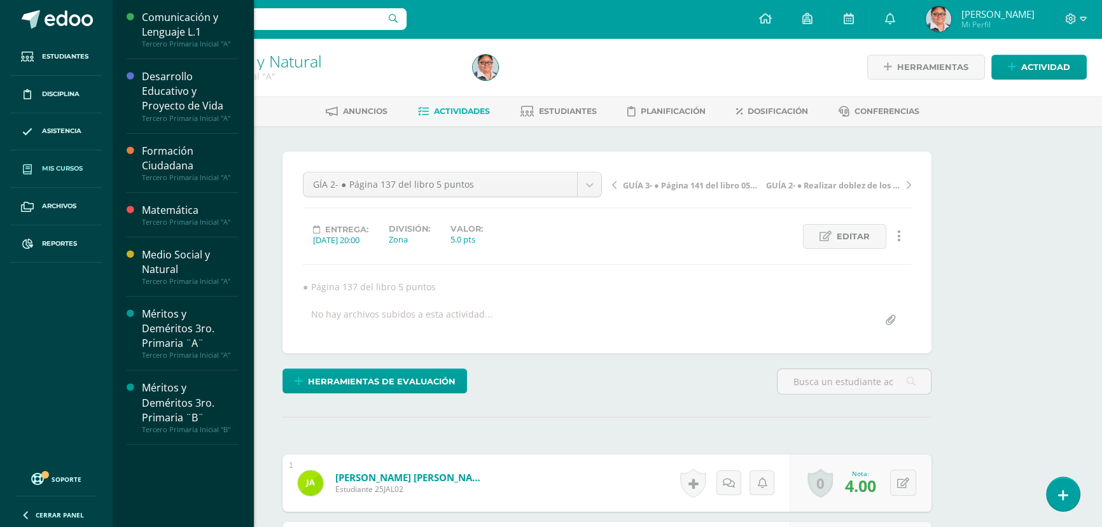
click at [64, 169] on span "Mis cursos" at bounding box center [62, 169] width 41 height 10
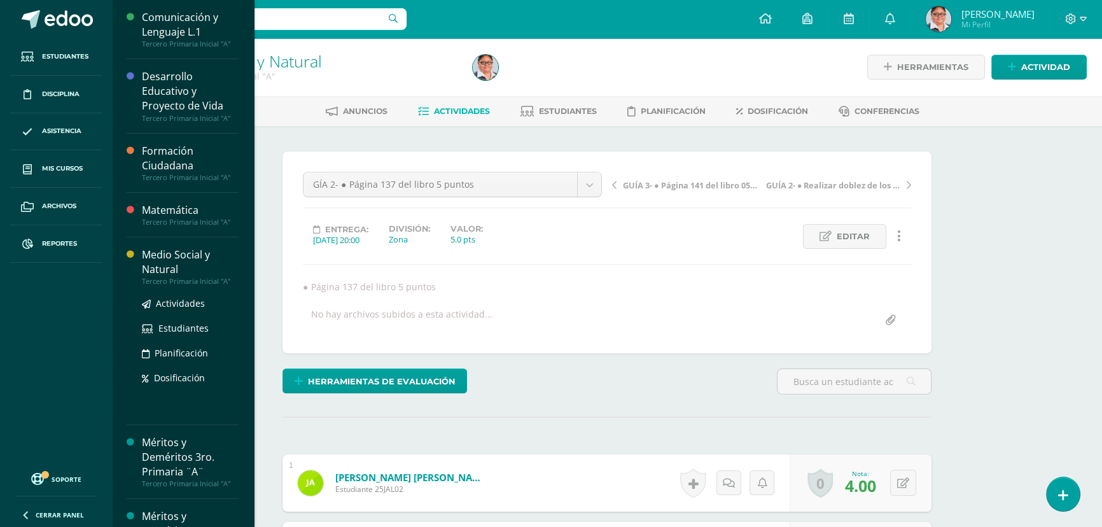
click at [165, 262] on div "Medio Social y Natural" at bounding box center [190, 262] width 97 height 29
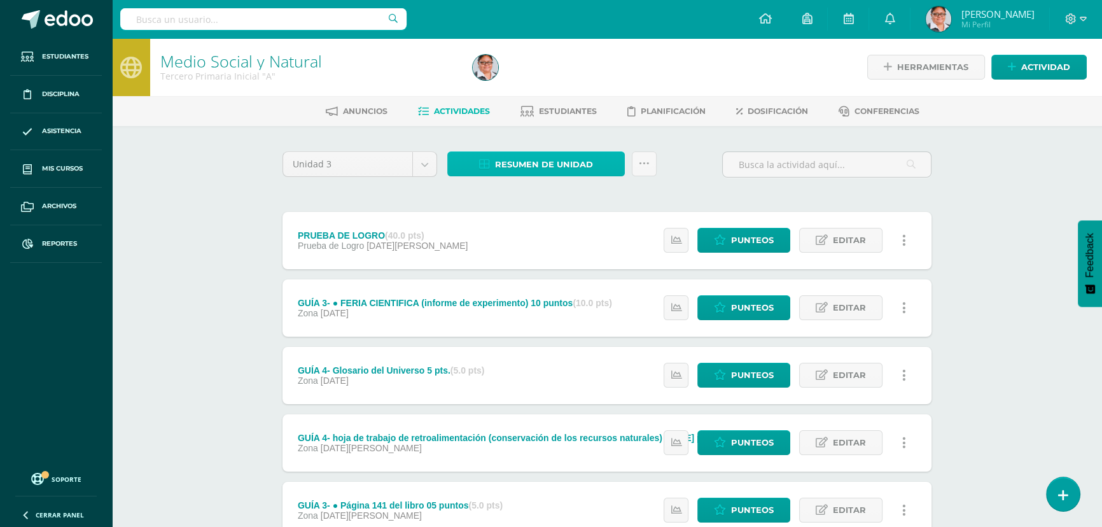
click at [585, 160] on span "Resumen de unidad" at bounding box center [544, 165] width 98 height 24
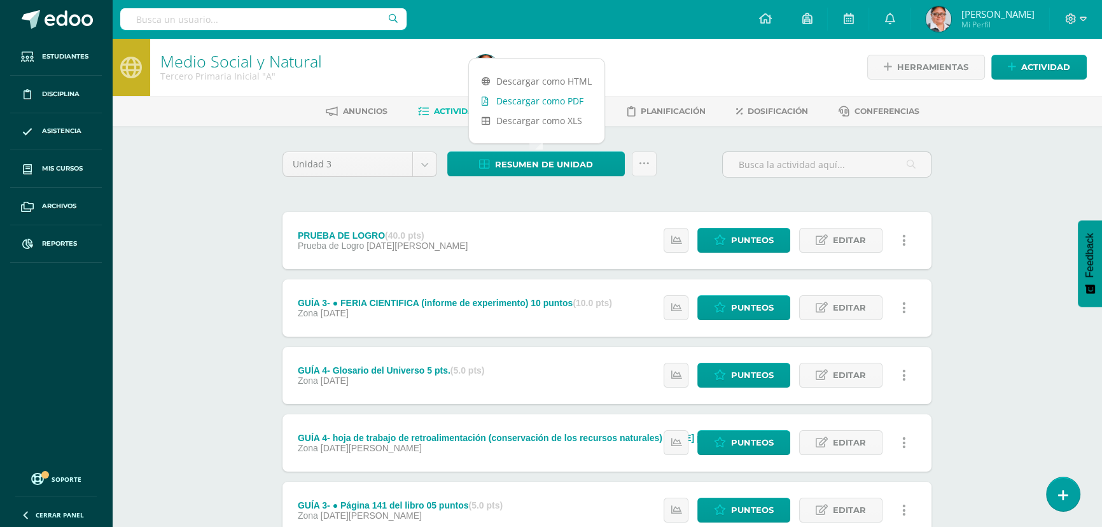
click at [540, 101] on link "Descargar como PDF" at bounding box center [537, 101] width 136 height 20
